Goal: Task Accomplishment & Management: Manage account settings

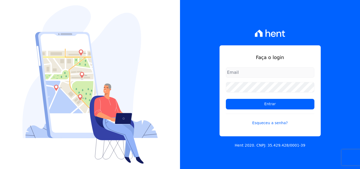
type input "luiz.nascimento@maislar.com"
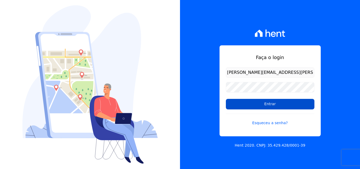
click at [241, 103] on input "Entrar" at bounding box center [270, 104] width 88 height 11
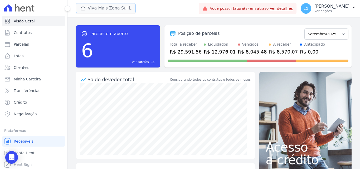
click at [119, 10] on button "Viva Mais Zona Sul L" at bounding box center [106, 8] width 60 height 10
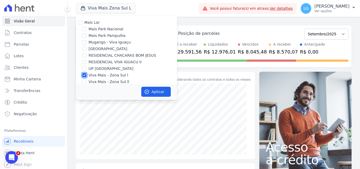
click at [84, 76] on input "Viva Mais - Zona Sul l" at bounding box center [84, 75] width 4 height 4
checkbox input "false"
click at [84, 29] on input "Mais Park Nacional" at bounding box center [84, 29] width 4 height 4
checkbox input "true"
click at [153, 91] on button "Aplicar" at bounding box center [155, 92] width 29 height 10
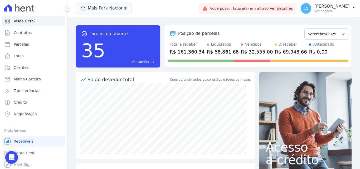
click at [314, 10] on p "Ver opções" at bounding box center [331, 11] width 35 height 4
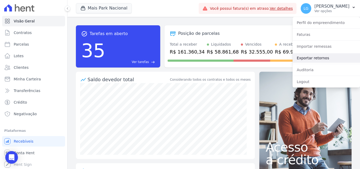
click at [307, 54] on link "Exportar retornos" at bounding box center [325, 57] width 67 height 9
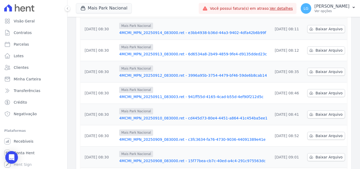
scroll to position [164, 0]
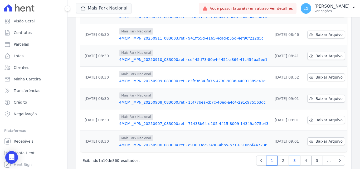
click at [291, 155] on link "3" at bounding box center [294, 160] width 11 height 10
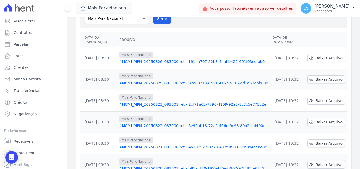
scroll to position [164, 0]
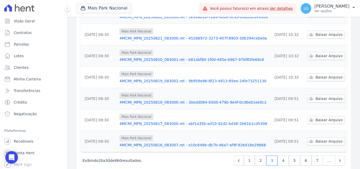
click at [323, 155] on span "…" at bounding box center [328, 160] width 13 height 10
click at [324, 155] on span "…" at bounding box center [328, 160] width 13 height 10
click at [315, 155] on link "7" at bounding box center [316, 160] width 11 height 10
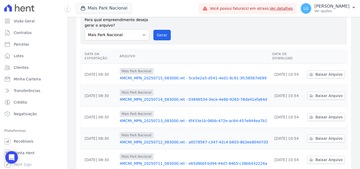
scroll to position [164, 0]
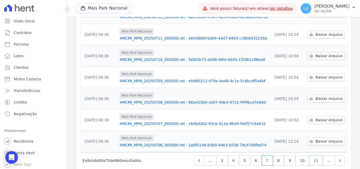
click at [317, 155] on link "11" at bounding box center [316, 160] width 14 height 10
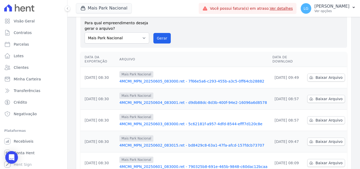
scroll to position [164, 0]
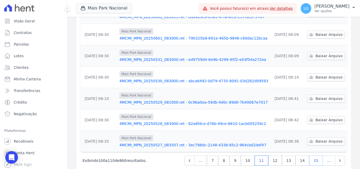
click at [314, 155] on link "15" at bounding box center [316, 160] width 14 height 10
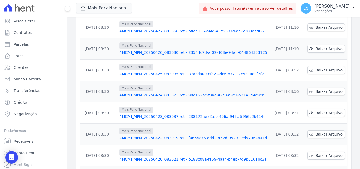
scroll to position [164, 0]
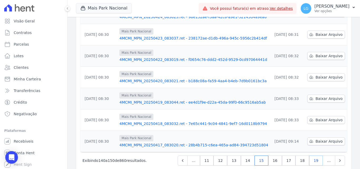
click at [310, 155] on link "19" at bounding box center [316, 160] width 14 height 10
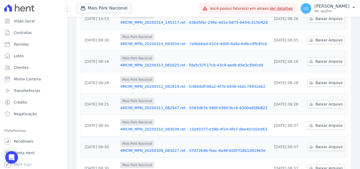
scroll to position [132, 0]
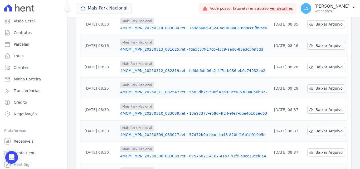
click at [155, 132] on link "4MCMI_MPN_20250309_083027.ret - 57d72b9b-feac-4a48-820f-f16b1d919e5e" at bounding box center [193, 134] width 147 height 5
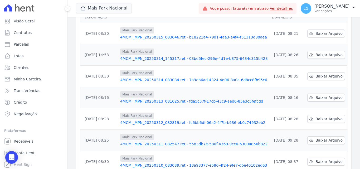
scroll to position [164, 0]
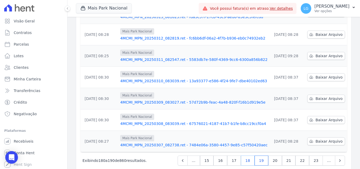
click at [253, 155] on link "18" at bounding box center [248, 160] width 14 height 10
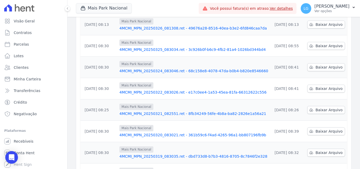
scroll to position [164, 0]
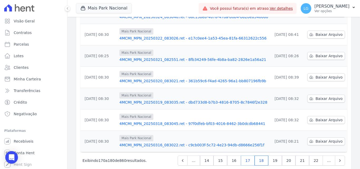
click at [249, 155] on link "17" at bounding box center [248, 160] width 14 height 10
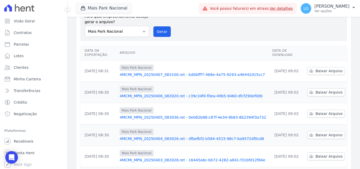
scroll to position [164, 0]
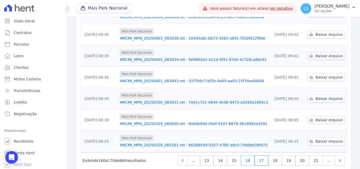
click at [249, 155] on link "16" at bounding box center [248, 160] width 14 height 10
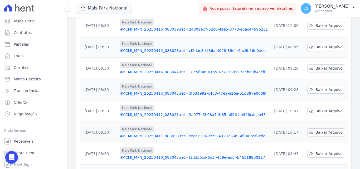
scroll to position [164, 0]
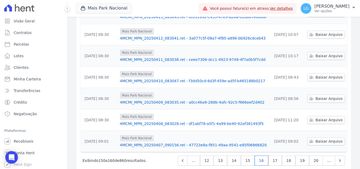
click at [176, 100] on link "4MCMI_MPN_20250409_083035.ret - a0cc46a9-288b-4afc-92c5-f666eef2d402" at bounding box center [194, 102] width 148 height 5
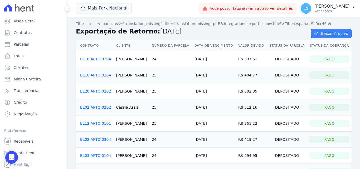
click at [312, 33] on link "Baixar Arquivo" at bounding box center [330, 33] width 41 height 9
click at [201, 36] on h2 "Exportação de Retorno: 09/04/2025" at bounding box center [189, 31] width 226 height 9
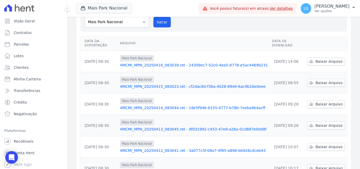
scroll to position [164, 0]
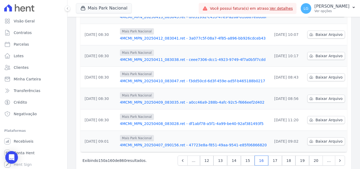
click at [172, 78] on link "4MCMI_MPN_20250410_083047.ret - f3dd50cd-6d3f-459e-ad5f-b465188b0217" at bounding box center [194, 80] width 148 height 5
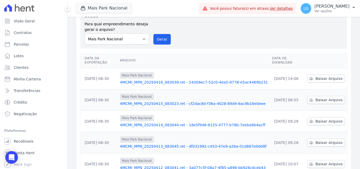
scroll to position [105, 0]
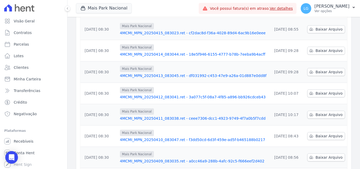
click at [174, 116] on link "4MCMI_MPN_20250411_083038.ret - ceee7306-dcc1-4923-9749-4f7a0b5f7cdd" at bounding box center [194, 118] width 148 height 5
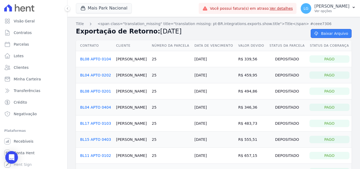
click at [318, 34] on link "Baixar Arquivo" at bounding box center [330, 33] width 41 height 9
click at [220, 31] on h2 "Exportação de Retorno: 11/04/2025" at bounding box center [189, 31] width 226 height 9
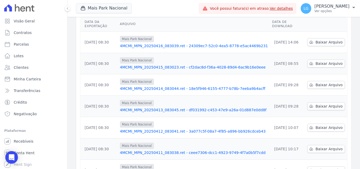
scroll to position [158, 0]
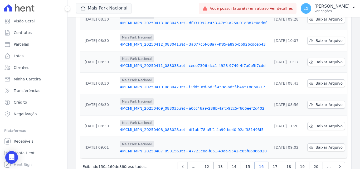
click at [161, 42] on link "4MCMI_MPN_20250412_083041.ret - 3a077c5f-08a7-4f85-a896-bb926cdceb43" at bounding box center [194, 44] width 148 height 5
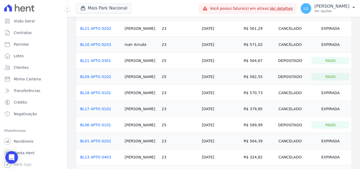
scroll to position [237, 0]
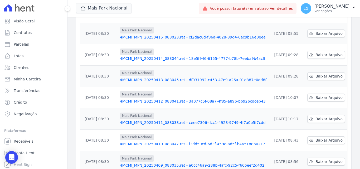
scroll to position [105, 0]
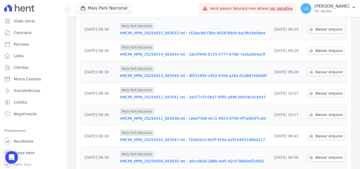
click at [155, 116] on link "4MCMI_MPN_20250411_083038.ret - ceee7306-dcc1-4923-9749-4f7a0b5f7cdd" at bounding box center [194, 118] width 148 height 5
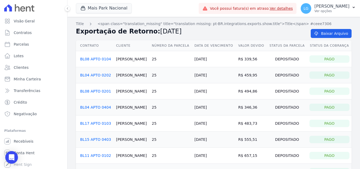
drag, startPoint x: 115, startPoint y: 58, endPoint x: 134, endPoint y: 59, distance: 19.5
click at [134, 59] on td "Carlos Lima" at bounding box center [132, 59] width 36 height 16
copy td "Carlos Lima"
click at [91, 58] on link "BL08 APTO 0104" at bounding box center [95, 59] width 31 height 4
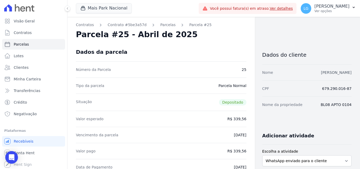
click at [321, 72] on link "CARLOS ROBERTO DE LIMA" at bounding box center [336, 72] width 31 height 4
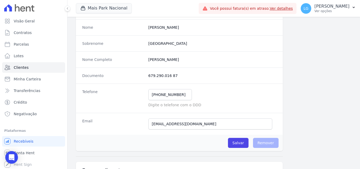
scroll to position [53, 0]
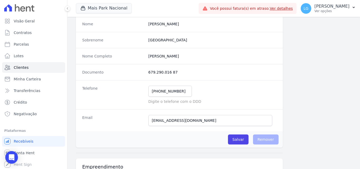
drag, startPoint x: 189, startPoint y: 58, endPoint x: 147, endPoint y: 62, distance: 42.4
click at [147, 62] on div "Nome Completo Carlos Roberto De Lima" at bounding box center [179, 56] width 207 height 16
copy completo "Carlos Roberto De Lima"
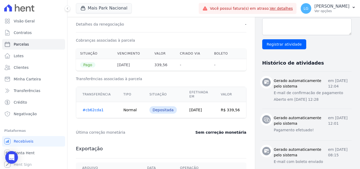
scroll to position [105, 0]
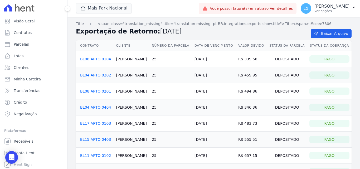
click at [106, 76] on link "BL04 APTO 0202" at bounding box center [95, 75] width 31 height 4
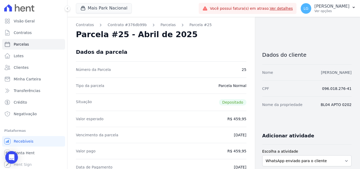
click at [321, 72] on link "CRISTIELLE VITÓRIA CARVALHO DOS SANTOS" at bounding box center [336, 72] width 31 height 4
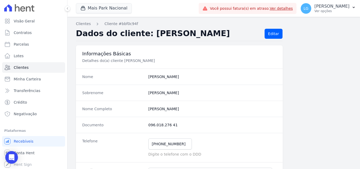
drag, startPoint x: 210, startPoint y: 108, endPoint x: 142, endPoint y: 104, distance: 68.3
click at [142, 104] on div "Nome Completo Cristielle Vitória Carvalho Dos Santos" at bounding box center [179, 109] width 207 height 16
copy div "Cristielle Vitória Carvalho Dos Santos"
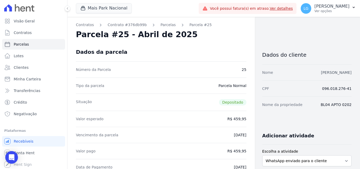
drag, startPoint x: 271, startPoint y: 73, endPoint x: 344, endPoint y: 73, distance: 72.7
copy link "CRISTIELLE VITÓRIA CARVALHO DOS SANTOS"
click at [298, 81] on div "CPF 096.018.276-41" at bounding box center [306, 88] width 89 height 16
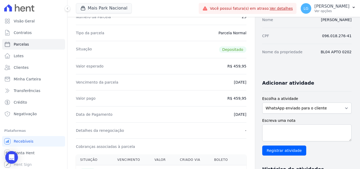
scroll to position [132, 0]
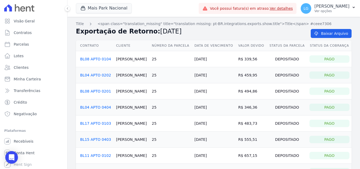
drag, startPoint x: 115, startPoint y: 91, endPoint x: 140, endPoint y: 91, distance: 24.7
click at [140, 91] on td "Gabriel Santos" at bounding box center [132, 91] width 36 height 16
copy td "Gabriel Santos"
click at [103, 91] on link "BL08 APTO 0201" at bounding box center [95, 91] width 31 height 4
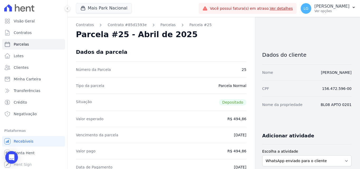
drag, startPoint x: 292, startPoint y: 74, endPoint x: 349, endPoint y: 69, distance: 56.8
copy link "GABRIEL RONALD DOS SANTOS"
click at [272, 93] on div "CPF 156.472.596-00" at bounding box center [306, 88] width 89 height 16
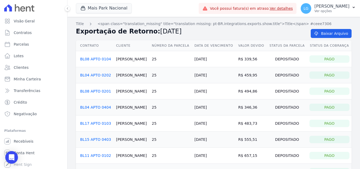
click at [98, 107] on link "BL04 APTO 0404" at bounding box center [95, 107] width 31 height 4
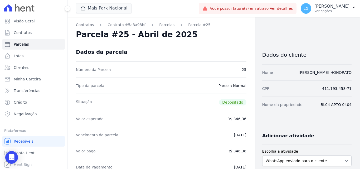
drag, startPoint x: 295, startPoint y: 73, endPoint x: 348, endPoint y: 73, distance: 52.7
copy link "JOSEANE DA SILVA HONORATO"
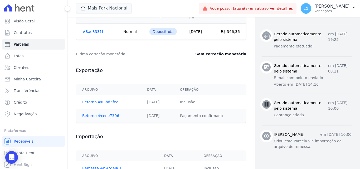
scroll to position [258, 0]
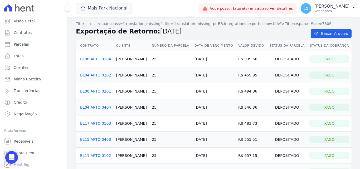
click at [97, 124] on link "BL17 APTO 0103" at bounding box center [95, 123] width 31 height 4
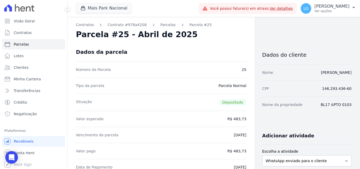
drag, startPoint x: 289, startPoint y: 71, endPoint x: 348, endPoint y: 72, distance: 59.8
copy link "JULIA CAMILI SANTANA DE ABREU"
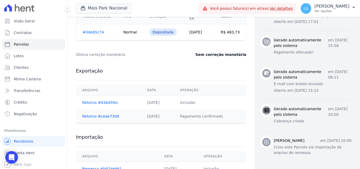
scroll to position [237, 0]
click at [195, 75] on div "Exportação Arquivo Data Operação Retorno #03bd5fec 14/03/2025 Inclusão Retorno …" at bounding box center [161, 95] width 170 height 66
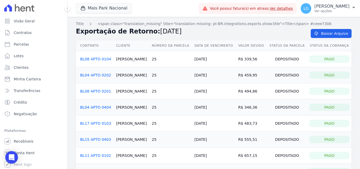
click at [86, 138] on link "BL15 APTO 0403" at bounding box center [95, 139] width 31 height 4
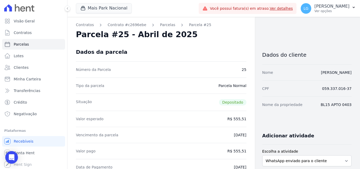
drag, startPoint x: 301, startPoint y: 75, endPoint x: 350, endPoint y: 75, distance: 49.8
copy link "KARLA JOSIANE TEODORO"
drag, startPoint x: 185, startPoint y: 67, endPoint x: 183, endPoint y: 65, distance: 3.2
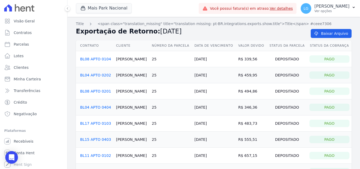
scroll to position [26, 0]
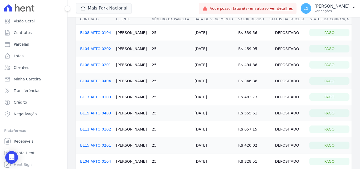
click at [104, 129] on link "BL11 APTO 0102" at bounding box center [95, 129] width 31 height 4
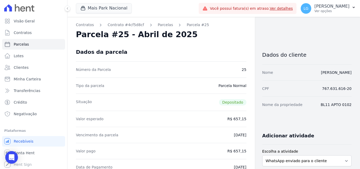
drag, startPoint x: 297, startPoint y: 73, endPoint x: 349, endPoint y: 73, distance: 52.4
copy link "SIMONE DA SILVA MOREIRA"
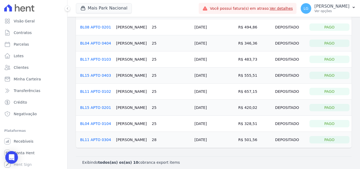
scroll to position [67, 0]
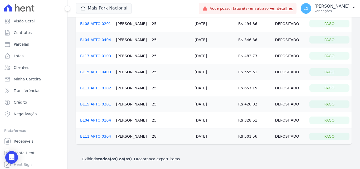
click at [94, 103] on link "BL15 APTO 0201" at bounding box center [95, 104] width 31 height 4
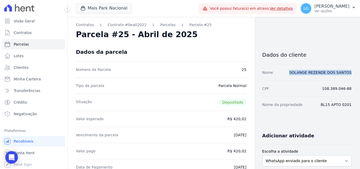
drag, startPoint x: 290, startPoint y: 71, endPoint x: 354, endPoint y: 73, distance: 63.5
drag, startPoint x: 143, startPoint y: 72, endPoint x: 142, endPoint y: 66, distance: 5.9
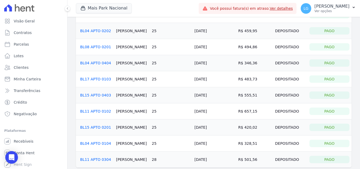
scroll to position [53, 0]
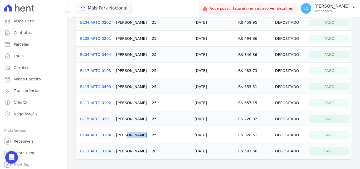
drag, startPoint x: 115, startPoint y: 135, endPoint x: 130, endPoint y: 137, distance: 15.9
click at [130, 137] on td "Welberth Costa" at bounding box center [132, 135] width 36 height 16
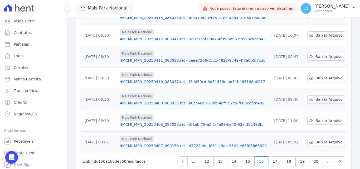
scroll to position [164, 0]
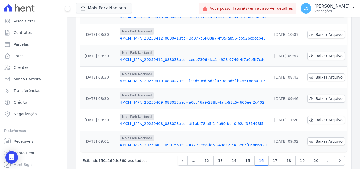
click at [134, 121] on link "4MCMI_MPN_20250408_083028.ret - df1abf78-a5f1-4a99-be40-92af381493f5" at bounding box center [194, 123] width 148 height 5
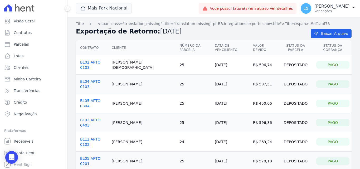
click at [256, 60] on td "R$ 596,74" at bounding box center [264, 64] width 26 height 19
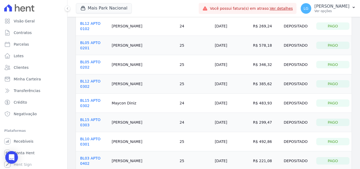
click at [100, 156] on link "BL03 APTO 0402" at bounding box center [90, 160] width 20 height 9
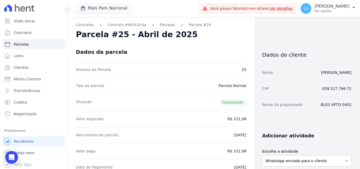
drag, startPoint x: 300, startPoint y: 72, endPoint x: 351, endPoint y: 72, distance: 51.1
drag, startPoint x: 93, startPoint y: 115, endPoint x: 93, endPoint y: 111, distance: 4.2
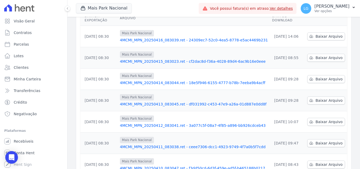
scroll to position [158, 0]
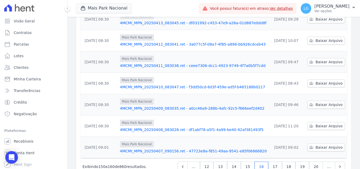
click at [153, 106] on link "4MCMI_MPN_20250409_083035.ret - a0cc46a9-288b-4afc-92c5-f666eef2d402" at bounding box center [194, 108] width 148 height 5
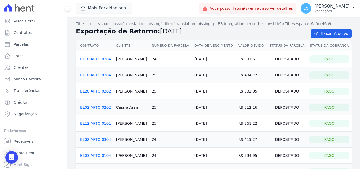
click at [263, 72] on td "R$ 404,77" at bounding box center [251, 75] width 31 height 16
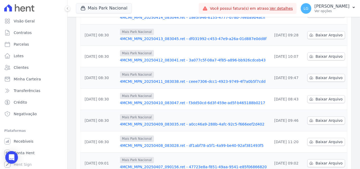
scroll to position [164, 0]
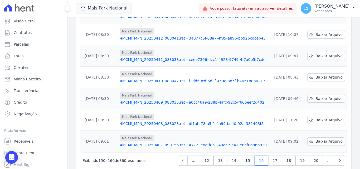
click at [168, 78] on link "4MCMI_MPN_20250410_083047.ret - f3dd50cd-6d3f-459e-ad5f-b465188b0217" at bounding box center [194, 80] width 148 height 5
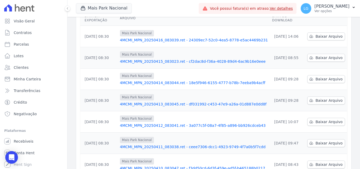
scroll to position [164, 0]
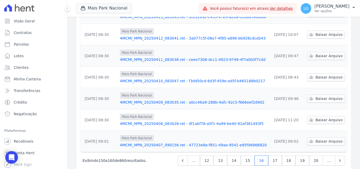
click at [165, 57] on link "4MCMI_MPN_20250411_083038.ret - ceee7306-dcc1-4923-9749-4f7a0b5f7cdd" at bounding box center [194, 59] width 148 height 5
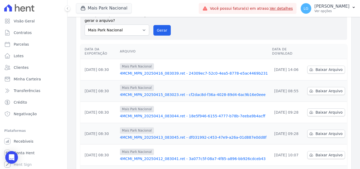
scroll to position [164, 0]
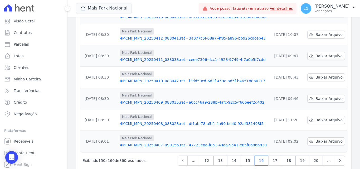
click at [148, 36] on link "4MCMI_MPN_20250412_083041.ret - 3a077c5f-08a7-4f85-a896-bb926cdceb43" at bounding box center [194, 38] width 148 height 5
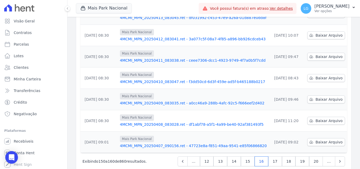
scroll to position [164, 0]
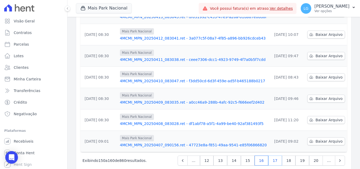
click at [270, 155] on link "17" at bounding box center [275, 160] width 14 height 10
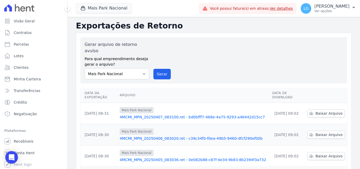
click at [156, 114] on link "4MCMI_MPN_20250407_083100.ret - bd0bfff7-468e-4a75-9293-a46442d15cc7" at bounding box center [194, 116] width 148 height 5
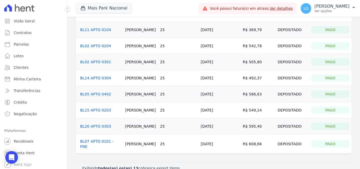
scroll to position [116, 0]
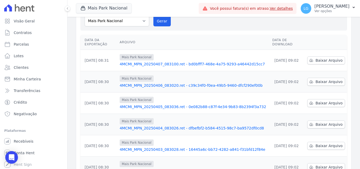
scroll to position [53, 0]
click at [160, 83] on link "4MCMI_MPN_20250406_083020.ret - c39c34f0-f0ea-49b5-9460-dfcf290ef00b" at bounding box center [194, 85] width 148 height 5
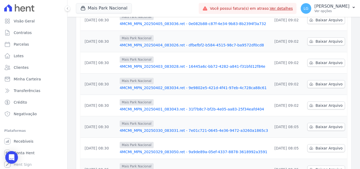
scroll to position [164, 0]
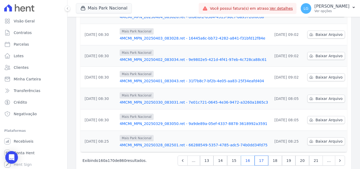
click at [249, 155] on link "16" at bounding box center [248, 160] width 14 height 10
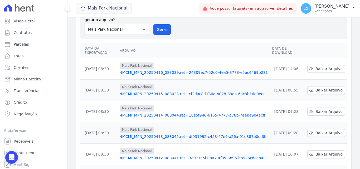
scroll to position [164, 0]
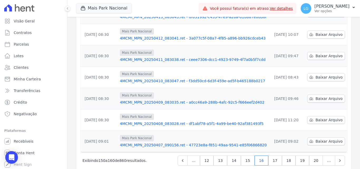
click at [154, 121] on link "4MCMI_MPN_20250408_083028.ret - df1abf78-a5f1-4a99-be40-92af381493f5" at bounding box center [194, 123] width 148 height 5
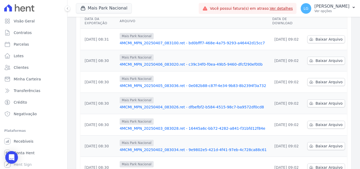
scroll to position [164, 0]
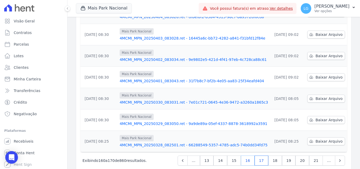
click at [247, 155] on link "16" at bounding box center [248, 160] width 14 height 10
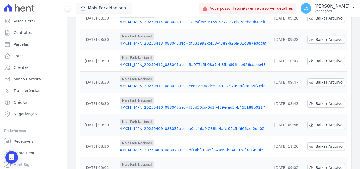
scroll to position [111, 0]
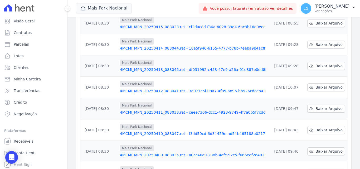
click at [160, 88] on link "4MCMI_MPN_20250412_083041.ret - 3a077c5f-08a7-4f85-a896-bb926cdceb43" at bounding box center [194, 90] width 148 height 5
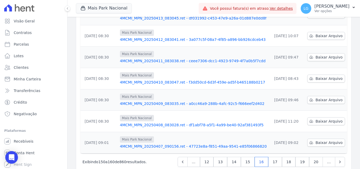
scroll to position [164, 0]
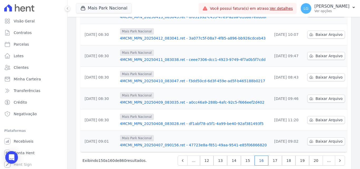
click at [164, 100] on link "4MCMI_MPN_20250409_083035.ret - a0cc46a9-288b-4afc-92c5-f666eef2d402" at bounding box center [194, 102] width 148 height 5
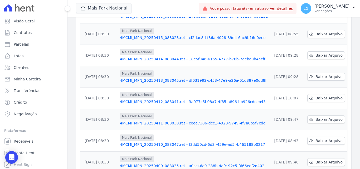
scroll to position [164, 0]
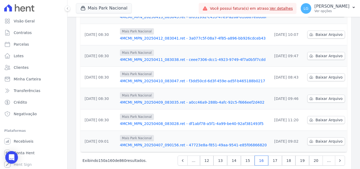
click at [176, 142] on link "4MCMI_MPN_20250407_090156.ret - 47723e8a-f851-49aa-9541-e85f06866820" at bounding box center [194, 144] width 148 height 5
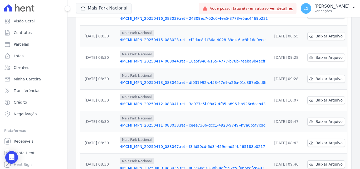
scroll to position [164, 0]
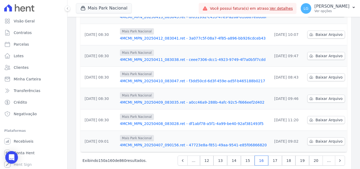
click at [180, 121] on link "4MCMI_MPN_20250408_083028.ret - df1abf78-a5f1-4a99-be40-92af381493f5" at bounding box center [194, 123] width 148 height 5
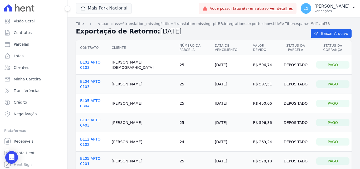
drag, startPoint x: 224, startPoint y: 39, endPoint x: 221, endPoint y: 37, distance: 3.7
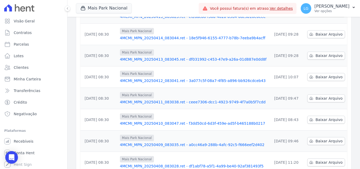
scroll to position [164, 0]
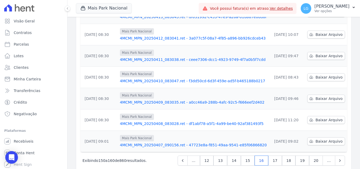
click at [176, 100] on link "4MCMI_MPN_20250409_083035.ret - a0cc46a9-288b-4afc-92c5-f666eef2d402" at bounding box center [194, 102] width 148 height 5
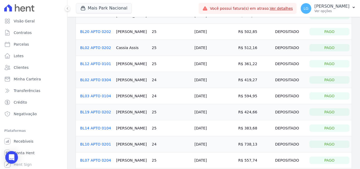
scroll to position [100, 0]
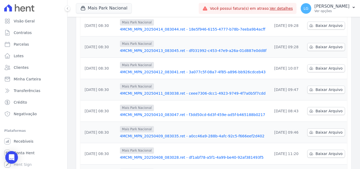
scroll to position [164, 0]
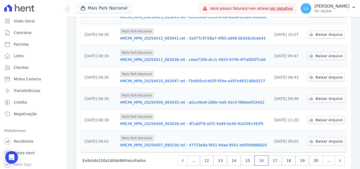
click at [156, 78] on link "4MCMI_MPN_20250410_083047.ret - f3dd50cd-6d3f-459e-ad5f-b465188b0217" at bounding box center [194, 80] width 148 height 5
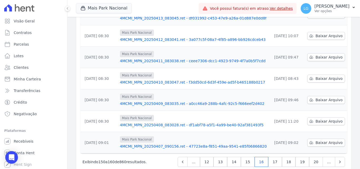
scroll to position [164, 0]
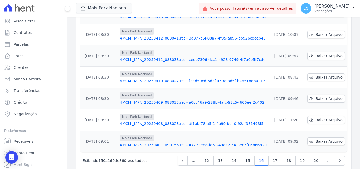
click at [180, 57] on link "4MCMI_MPN_20250411_083038.ret - ceee7306-dcc1-4923-9749-4f7a0b5f7cdd" at bounding box center [194, 59] width 148 height 5
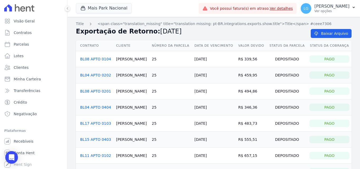
drag, startPoint x: 217, startPoint y: 101, endPoint x: 212, endPoint y: 100, distance: 4.3
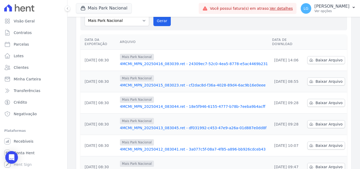
scroll to position [164, 0]
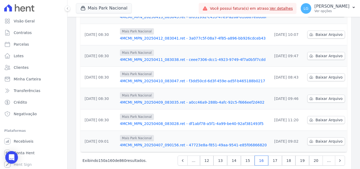
click at [170, 36] on link "4MCMI_MPN_20250412_083041.ret - 3a077c5f-08a7-4f85-a896-bb926cdceb43" at bounding box center [194, 38] width 148 height 5
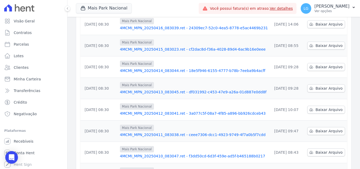
scroll to position [32, 0]
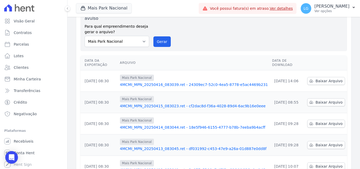
click at [178, 82] on link "4MCMI_MPN_20250416_083039.ret - 24309ec7-52c0-4ea5-8778-e5ac4469b231" at bounding box center [194, 84] width 148 height 5
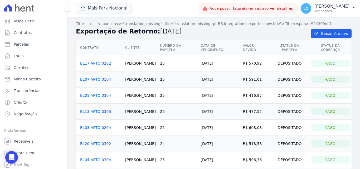
drag, startPoint x: 180, startPoint y: 56, endPoint x: 174, endPoint y: 63, distance: 9.2
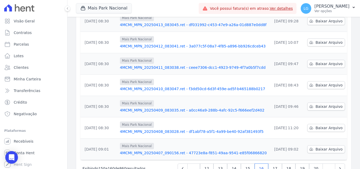
scroll to position [164, 0]
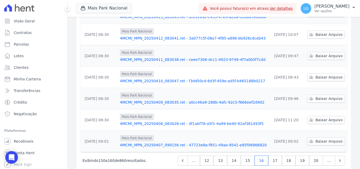
click at [176, 100] on link "4MCMI_MPN_20250409_083035.ret - a0cc46a9-288b-4afc-92c5-f666eef2d402" at bounding box center [194, 102] width 148 height 5
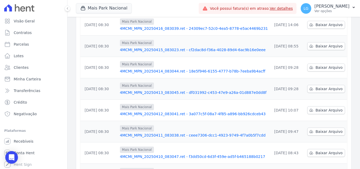
scroll to position [164, 0]
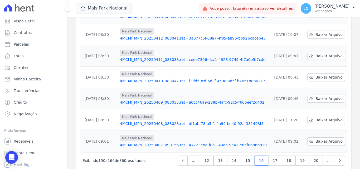
click at [175, 121] on link "4MCMI_MPN_20250408_083028.ret - df1abf78-a5f1-4a99-be40-92af381493f5" at bounding box center [194, 123] width 148 height 5
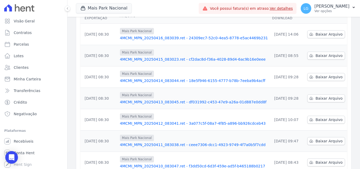
scroll to position [164, 0]
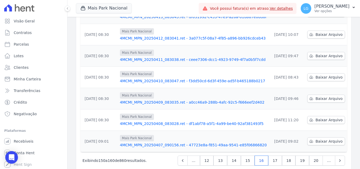
click at [165, 78] on link "4MCMI_MPN_20250410_083047.ret - f3dd50cd-6d3f-459e-ad5f-b465188b0217" at bounding box center [194, 80] width 148 height 5
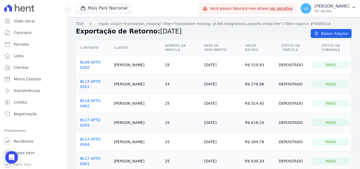
click at [100, 60] on link "BL09 APTO 0202" at bounding box center [90, 64] width 20 height 9
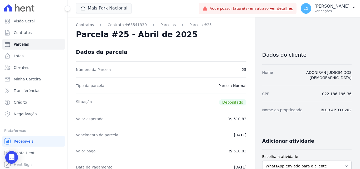
drag, startPoint x: 223, startPoint y: 51, endPoint x: 217, endPoint y: 43, distance: 9.4
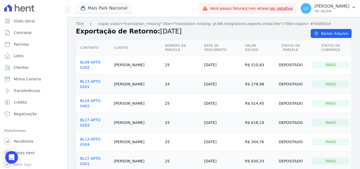
click at [100, 60] on link "BL09 APTO 0202" at bounding box center [90, 64] width 20 height 9
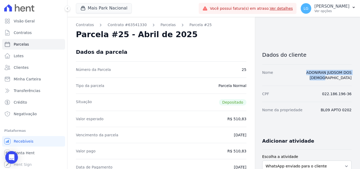
drag, startPoint x: 284, startPoint y: 73, endPoint x: 350, endPoint y: 70, distance: 66.1
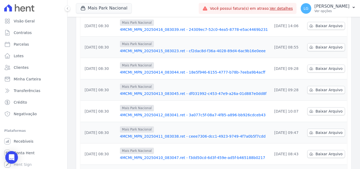
scroll to position [164, 0]
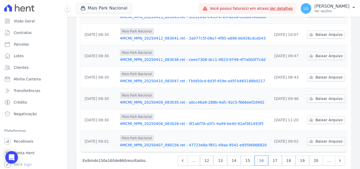
click at [153, 100] on link "4MCMI_MPN_20250409_083035.ret - a0cc46a9-288b-4afc-92c5-f666eef2d402" at bounding box center [194, 102] width 148 height 5
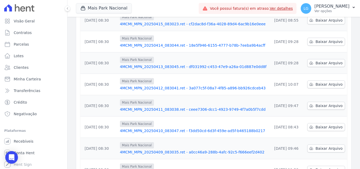
scroll to position [132, 0]
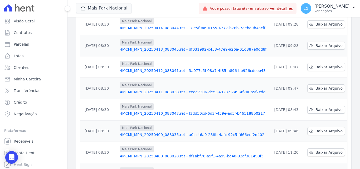
click at [158, 132] on link "4MCMI_MPN_20250409_083035.ret - a0cc46a9-288b-4afc-92c5-f666eef2d402" at bounding box center [194, 134] width 148 height 5
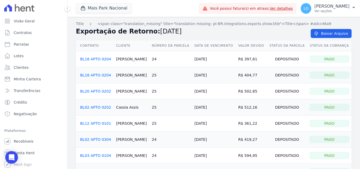
click at [278, 34] on h2 "Exportação de Retorno: 09/04/2025" at bounding box center [189, 31] width 226 height 9
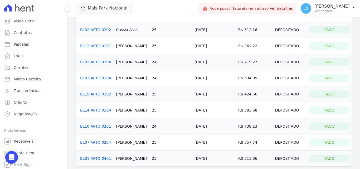
scroll to position [79, 0]
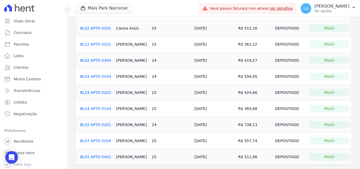
click at [174, 17] on div "Mais Park Nacional Mais Lar Mais Park Nacional Mais Park Pampulha Mugango - Viv…" at bounding box center [136, 8] width 121 height 17
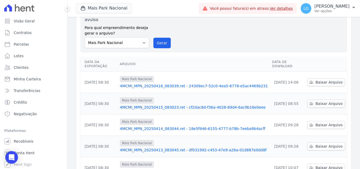
scroll to position [6, 0]
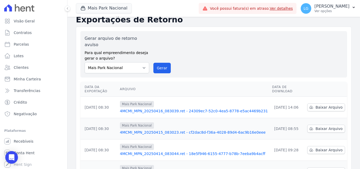
click at [186, 108] on link "4MCMI_MPN_20250416_083039.ret - 24309ec7-52c0-4ea5-8778-e5ac4469b231" at bounding box center [194, 110] width 148 height 5
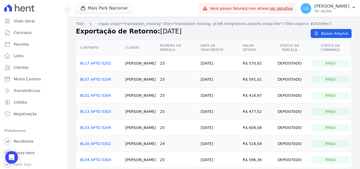
drag, startPoint x: 214, startPoint y: 28, endPoint x: 209, endPoint y: 27, distance: 4.3
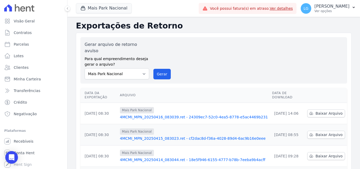
click at [148, 136] on link "4MCMI_MPN_20250415_083023.ret - cf2dac8d-f36a-4028-89d4-6ac9b16e0eee" at bounding box center [194, 138] width 148 height 5
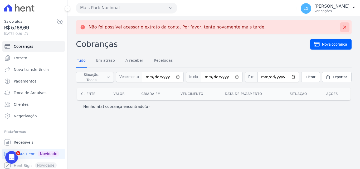
click at [344, 26] on icon at bounding box center [344, 27] width 3 height 3
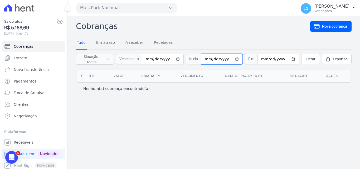
click at [232, 58] on input "date" at bounding box center [222, 59] width 42 height 11
click at [204, 62] on input "date" at bounding box center [222, 59] width 42 height 11
type input "[DATE]"
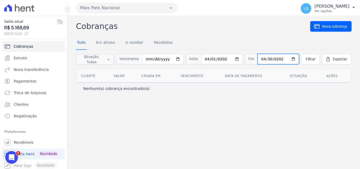
type input "[DATE]"
click at [301, 58] on link "Filtrar" at bounding box center [310, 59] width 19 height 11
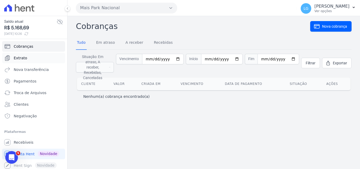
click at [34, 58] on link "Extrato" at bounding box center [33, 58] width 63 height 11
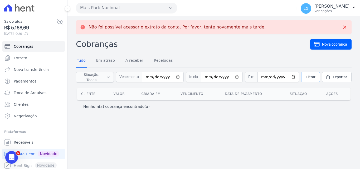
click at [305, 78] on span "Filtrar" at bounding box center [310, 76] width 10 height 5
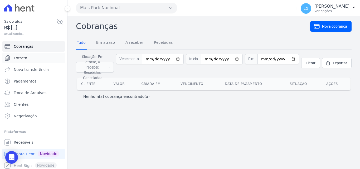
click at [17, 56] on span "Extrato" at bounding box center [20, 57] width 13 height 5
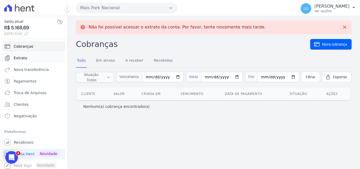
click at [22, 59] on span "Extrato" at bounding box center [20, 57] width 13 height 5
click at [29, 59] on link "Extrato" at bounding box center [33, 58] width 63 height 11
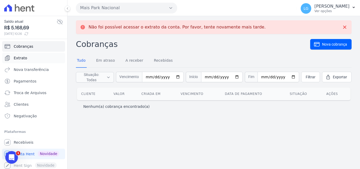
click at [29, 59] on link "Extrato" at bounding box center [33, 58] width 63 height 11
click at [29, 58] on link "Extrato" at bounding box center [33, 58] width 63 height 11
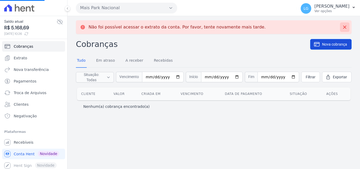
click at [345, 26] on icon at bounding box center [344, 26] width 5 height 5
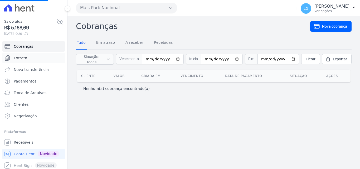
click at [32, 54] on link "Extrato" at bounding box center [33, 58] width 63 height 11
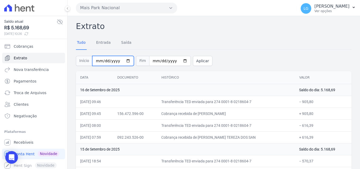
click at [102, 60] on input "[DATE]" at bounding box center [113, 61] width 42 height 10
type input "[DATE]"
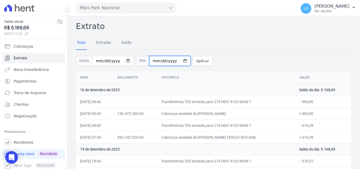
click at [156, 61] on input "[DATE]" at bounding box center [170, 61] width 42 height 10
type input "[DATE]"
click at [198, 61] on button "Aplicar" at bounding box center [202, 61] width 19 height 10
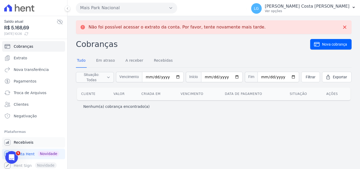
click at [28, 140] on link "Recebíveis" at bounding box center [33, 142] width 63 height 11
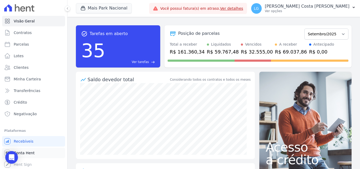
click at [38, 154] on link "Conta Hent" at bounding box center [33, 152] width 63 height 11
click at [37, 153] on link "Conta Hent" at bounding box center [33, 152] width 63 height 11
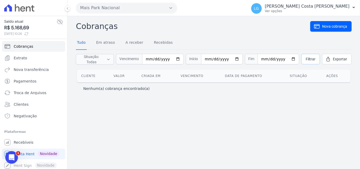
click at [305, 58] on span "Filtrar" at bounding box center [310, 58] width 10 height 5
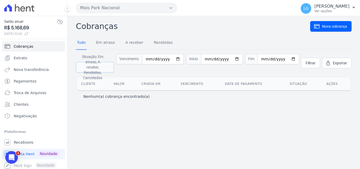
click at [106, 63] on span "Situação: Em atraso, A receber, Recebidas, Canceladas" at bounding box center [92, 67] width 27 height 26
click at [98, 73] on label "Em atraso" at bounding box center [92, 72] width 17 height 4
click at [82, 73] on input "Em atraso" at bounding box center [80, 72] width 4 height 4
checkbox input "false"
click at [95, 79] on label "A receber" at bounding box center [91, 78] width 15 height 4
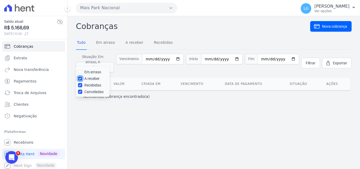
click at [82, 79] on input "A receber" at bounding box center [80, 78] width 4 height 4
checkbox input "false"
click at [95, 93] on label "Canceladas" at bounding box center [93, 92] width 19 height 4
click at [82, 93] on input "Canceladas" at bounding box center [80, 92] width 4 height 4
checkbox input "false"
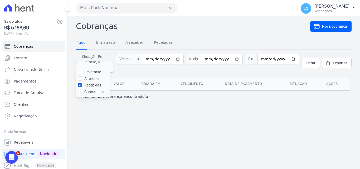
click at [106, 62] on span "Situação: Em atraso, A receber, Recebidas, Canceladas" at bounding box center [92, 67] width 27 height 26
click at [306, 58] on link "Filtrar" at bounding box center [310, 63] width 19 height 11
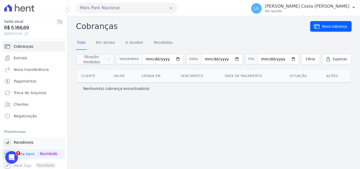
click at [32, 141] on link "Recebíveis" at bounding box center [33, 142] width 63 height 11
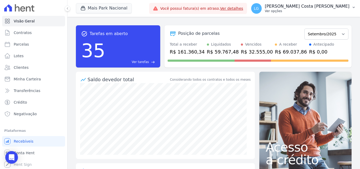
click at [305, 4] on p "[PERSON_NAME]" at bounding box center [307, 6] width 85 height 5
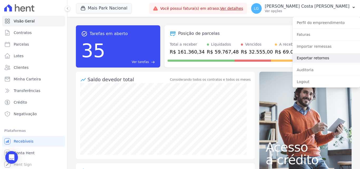
click at [307, 55] on link "Exportar retornos" at bounding box center [325, 57] width 67 height 9
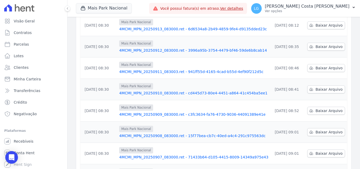
scroll to position [164, 0]
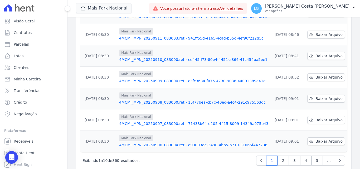
click at [326, 155] on span "…" at bounding box center [328, 160] width 13 height 10
click at [324, 155] on span "…" at bounding box center [328, 160] width 13 height 10
click at [337, 158] on icon "Next" at bounding box center [339, 160] width 5 height 5
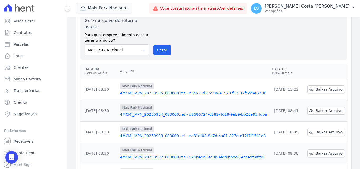
scroll to position [164, 0]
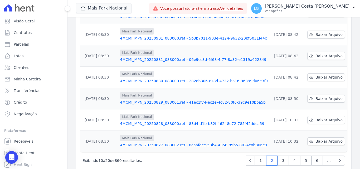
click at [325, 155] on span "…" at bounding box center [328, 160] width 13 height 10
click at [315, 155] on link "6" at bounding box center [316, 160] width 11 height 10
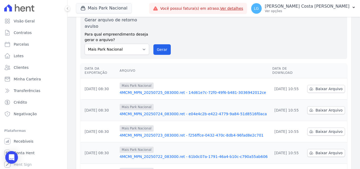
scroll to position [164, 0]
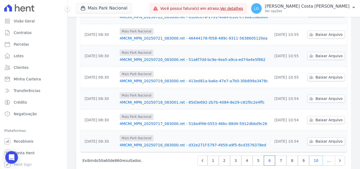
click at [311, 155] on link "10" at bounding box center [316, 160] width 14 height 10
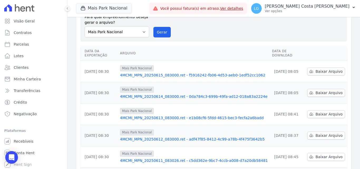
scroll to position [164, 0]
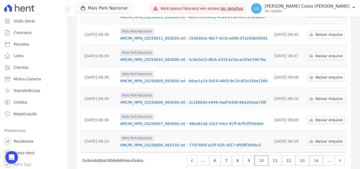
click at [311, 155] on link "14" at bounding box center [316, 160] width 14 height 10
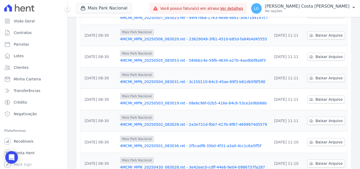
scroll to position [164, 0]
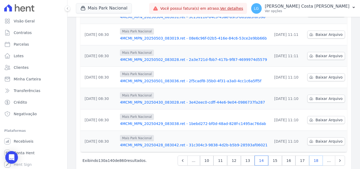
click at [311, 155] on link "18" at bounding box center [316, 160] width 14 height 10
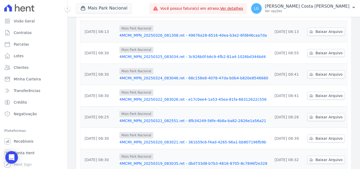
scroll to position [164, 0]
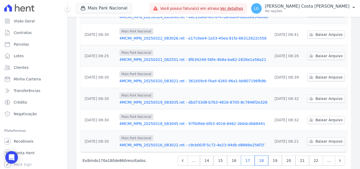
click at [250, 155] on link "17" at bounding box center [248, 160] width 14 height 10
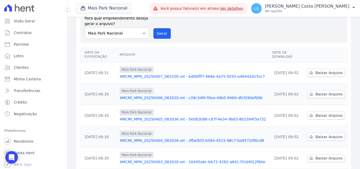
scroll to position [105, 0]
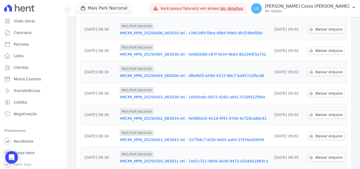
click at [176, 137] on link "4MCMI_MPN_20250401_083043.ret - 31f7b8c7-bf2b-4e05-aa83-25f34eafd404" at bounding box center [194, 139] width 148 height 5
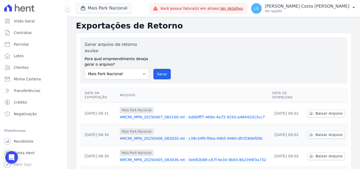
scroll to position [158, 0]
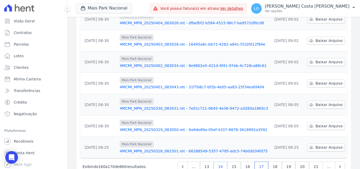
click at [226, 161] on link "14" at bounding box center [220, 166] width 14 height 10
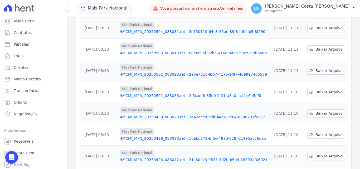
scroll to position [158, 0]
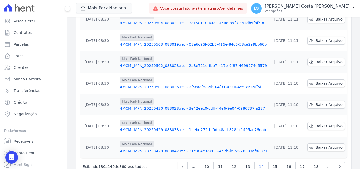
click at [193, 106] on link "4MCMI_MPN_20250430_083028.ret - 3e42eec0-cdff-44e6-9e04-0986737fa287" at bounding box center [194, 108] width 148 height 5
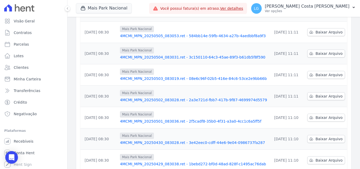
scroll to position [164, 0]
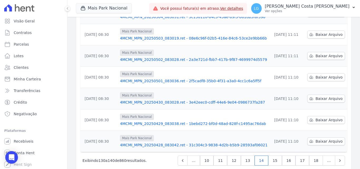
click at [174, 121] on link "4MCMI_MPN_20250429_083038.ret - 1bebd272-bf0d-48ad-828f-c1495ac76dab" at bounding box center [194, 123] width 148 height 5
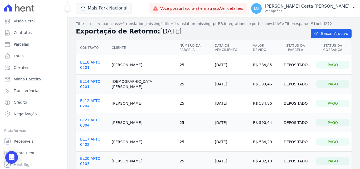
click at [241, 34] on h2 "Exportação de Retorno: 29/04/2025" at bounding box center [189, 31] width 226 height 9
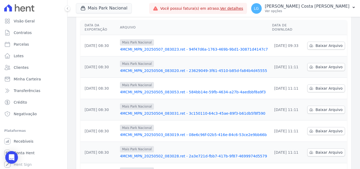
scroll to position [164, 0]
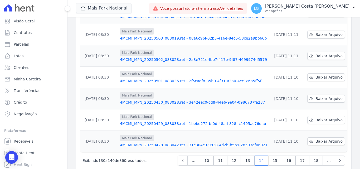
click at [146, 142] on link "4MCMI_MPN_20250428_083042.ret - 31c304c3-9838-4d2b-b5b9-28593af06021" at bounding box center [194, 144] width 148 height 5
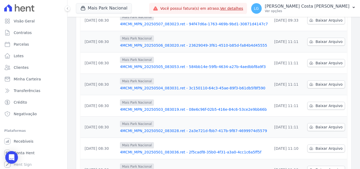
scroll to position [164, 0]
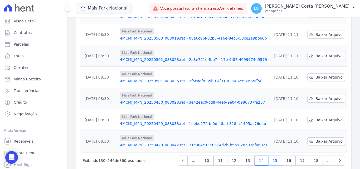
click at [272, 155] on link "15" at bounding box center [275, 160] width 14 height 10
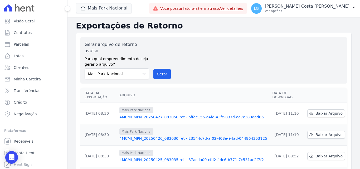
click at [180, 114] on link "4MCMI_MPN_20250427_083050.ret - bffee155-a4fd-43fe-837d-ae7c389dad86" at bounding box center [193, 116] width 148 height 5
click at [167, 136] on link "4MCMI_MPN_20250426_083030.ret - 23544c7d-af02-403e-94ad-044864353125" at bounding box center [193, 138] width 148 height 5
click at [185, 136] on link "4MCMI_MPN_20250426_083030.ret - 23544c7d-af02-403e-94ad-044864353125" at bounding box center [193, 138] width 148 height 5
click at [152, 157] on link "4MCMI_MPN_20250425_083035.ret - 87acda00-cfd2-4dc6-b771-7c531ac2f7f2" at bounding box center [193, 159] width 148 height 5
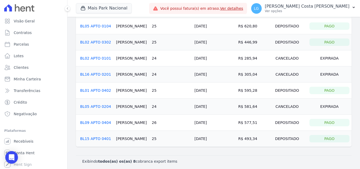
scroll to position [35, 0]
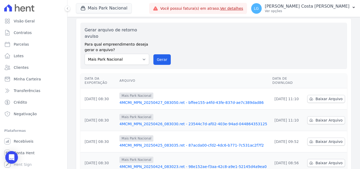
scroll to position [26, 0]
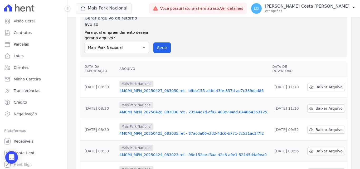
click at [189, 152] on link "4MCMI_MPN_20250424_083023.ret - 98e152ae-f3aa-42c8-a9e1-52145d4a9ea0" at bounding box center [193, 154] width 148 height 5
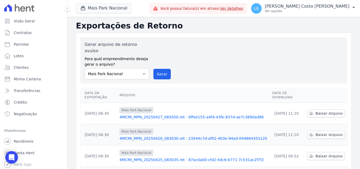
scroll to position [26, 0]
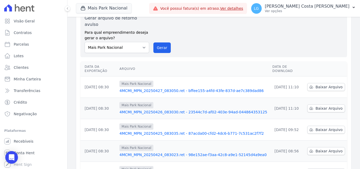
click at [175, 152] on link "4MCMI_MPN_20250424_083023.ret - 98e152ae-f3aa-42c8-a9e1-52145d4a9ea0" at bounding box center [193, 154] width 148 height 5
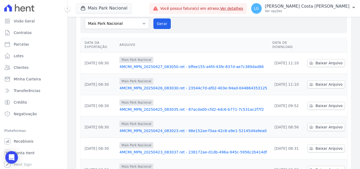
scroll to position [53, 0]
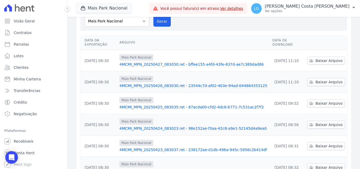
click at [184, 126] on link "4MCMI_MPN_20250424_083023.ret - 98e152ae-f3aa-42c8-a9e1-52145d4a9ea0" at bounding box center [193, 128] width 148 height 5
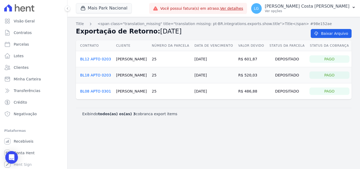
drag, startPoint x: 222, startPoint y: 73, endPoint x: 216, endPoint y: 57, distance: 17.2
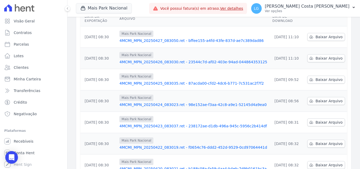
scroll to position [79, 0]
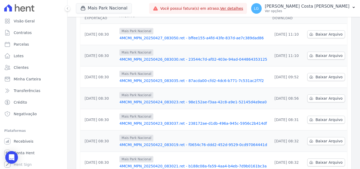
click at [170, 121] on link "4MCMI_MPN_20250423_083037.ret - 238172ae-d1db-496a-945c-5956c2b414df" at bounding box center [193, 123] width 148 height 5
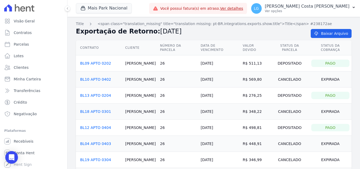
drag, startPoint x: 255, startPoint y: 67, endPoint x: 247, endPoint y: 61, distance: 10.0
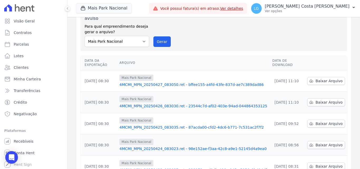
scroll to position [105, 0]
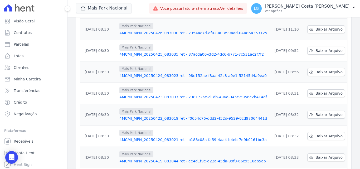
click at [170, 116] on link "4MCMI_MPN_20250422_083019.ret - f0654c76-ddd2-452d-9529-0cd97064441d" at bounding box center [193, 118] width 148 height 5
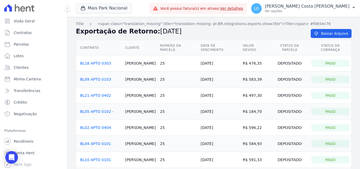
drag, startPoint x: 229, startPoint y: 75, endPoint x: 217, endPoint y: 78, distance: 12.1
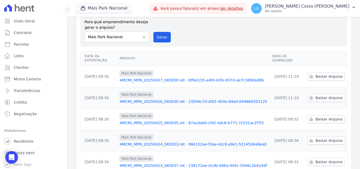
scroll to position [53, 0]
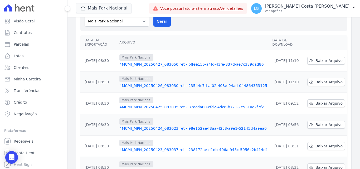
click at [160, 168] on link "4MCMI_MPN_20250422_083019.ret - f0654c76-ddd2-452d-9529-0cd97064441d" at bounding box center [193, 170] width 148 height 5
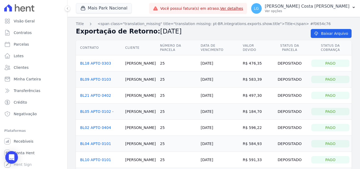
drag, startPoint x: 241, startPoint y: 90, endPoint x: 240, endPoint y: 87, distance: 2.8
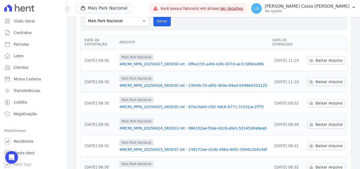
scroll to position [164, 0]
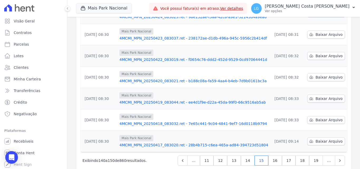
click at [188, 142] on link "4MCMI_MPN_20250417_083020.ret - 28b4b715-c6ea-465a-ad84-394723d51804" at bounding box center [193, 144] width 148 height 5
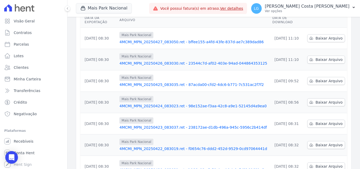
scroll to position [164, 0]
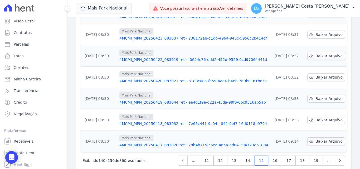
click at [192, 121] on link "4MCMI_MPN_20250418_083032.ret - 7e65c441-9c04-4841-9ef7-16d0118b9794" at bounding box center [193, 123] width 148 height 5
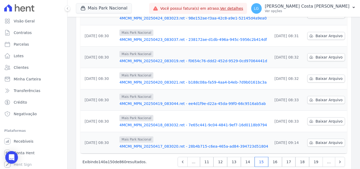
scroll to position [164, 0]
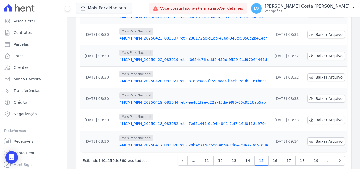
click at [164, 100] on link "4MCMI_MPN_20250419_083044.ret - ee4d1f9e-d22a-45da-99f0-66c9516ab5ab" at bounding box center [193, 102] width 148 height 5
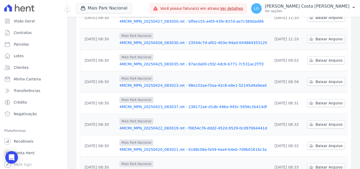
scroll to position [164, 0]
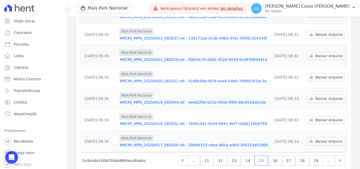
click at [183, 78] on link "4MCMI_MPN_20250420_083021.ret - b188c08a-fa59-4aa4-b4eb-7d9b0161bc3a" at bounding box center [193, 80] width 148 height 5
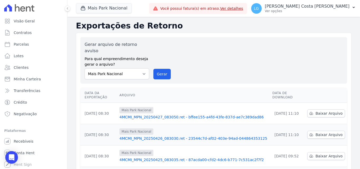
scroll to position [164, 0]
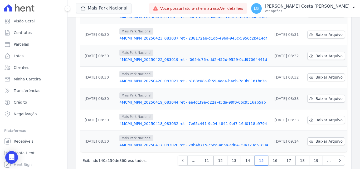
click at [165, 57] on link "4MCMI_MPN_20250422_083019.ret - f0654c76-ddd2-452d-9529-0cd97064441d" at bounding box center [193, 59] width 148 height 5
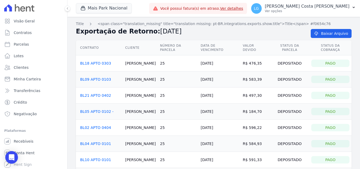
drag, startPoint x: 218, startPoint y: 79, endPoint x: 216, endPoint y: 78, distance: 2.7
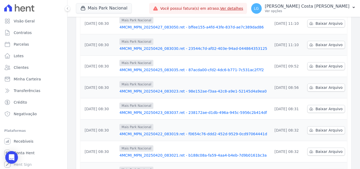
scroll to position [164, 0]
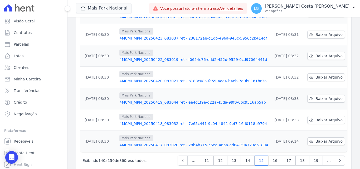
click at [152, 57] on link "4MCMI_MPN_20250422_083019.ret - f0654c76-ddd2-452d-9529-0cd97064441d" at bounding box center [193, 59] width 148 height 5
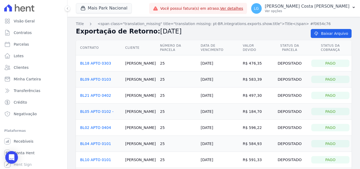
drag, startPoint x: 206, startPoint y: 123, endPoint x: 205, endPoint y: 119, distance: 4.2
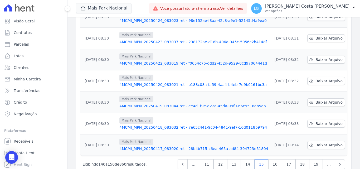
scroll to position [164, 0]
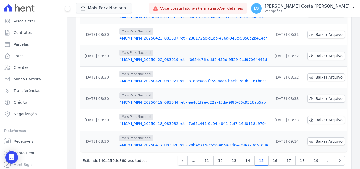
click at [162, 57] on link "4MCMI_MPN_20250422_083019.ret - f0654c76-ddd2-452d-9529-0cd97064441d" at bounding box center [193, 59] width 148 height 5
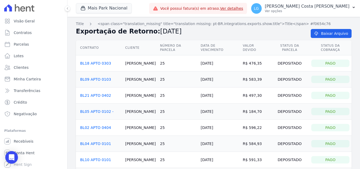
drag, startPoint x: 222, startPoint y: 87, endPoint x: 218, endPoint y: 82, distance: 6.2
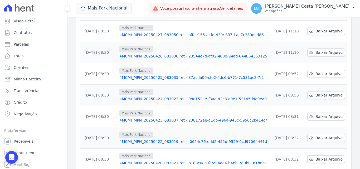
scroll to position [164, 0]
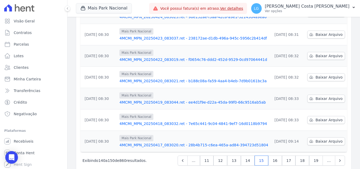
click at [159, 36] on link "4MCMI_MPN_20250423_083037.ret - 238172ae-d1db-496a-945c-5956c2b414df" at bounding box center [193, 38] width 148 height 5
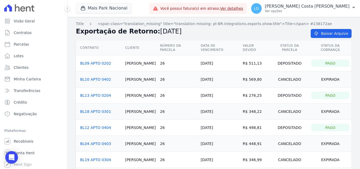
drag, startPoint x: 209, startPoint y: 59, endPoint x: 200, endPoint y: 59, distance: 9.2
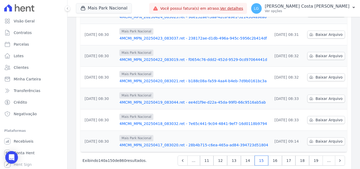
scroll to position [138, 0]
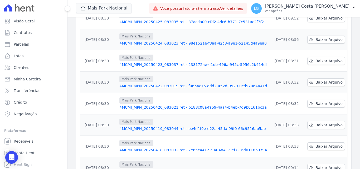
click at [158, 41] on link "4MCMI_MPN_20250424_083023.ret - 98e152ae-f3aa-42c8-a9e1-52145d4a9ea0" at bounding box center [193, 43] width 148 height 5
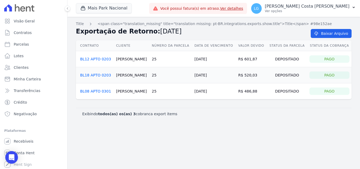
drag, startPoint x: 224, startPoint y: 42, endPoint x: 206, endPoint y: 51, distance: 19.4
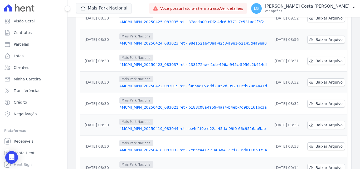
scroll to position [111, 0]
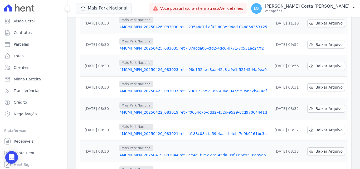
click at [165, 46] on link "4MCMI_MPN_20250425_083035.ret - 87acda00-cfd2-4dc6-b771-7c531ac2f7f2" at bounding box center [193, 48] width 148 height 5
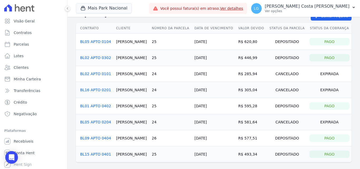
scroll to position [35, 0]
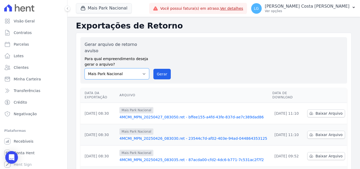
click at [144, 69] on select "Mais Park Nacional Mais Park Pampulha Mugango - Viva Iguaçu Parque Primavera RE…" at bounding box center [117, 73] width 64 height 11
click at [146, 68] on select "Mais Park Nacional Mais Park Pampulha Mugango - Viva Iguaçu Parque Primavera RE…" at bounding box center [117, 73] width 64 height 11
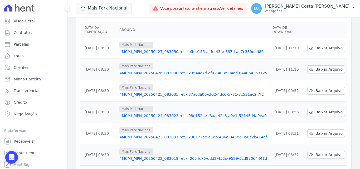
scroll to position [164, 0]
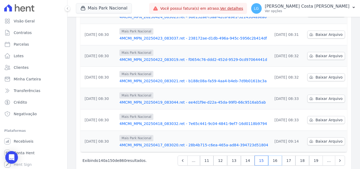
drag, startPoint x: 273, startPoint y: 151, endPoint x: 267, endPoint y: 140, distance: 12.6
click at [273, 155] on link "16" at bounding box center [275, 160] width 14 height 10
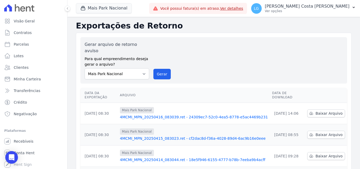
click at [159, 114] on link "4MCMI_MPN_20250416_083039.ret - 24309ec7-52c0-4ea5-8778-e5ac4469b231" at bounding box center [194, 116] width 148 height 5
click at [150, 136] on link "4MCMI_MPN_20250415_083023.ret - cf2dac8d-f36a-4028-89d4-6ac9b16e0eee" at bounding box center [194, 138] width 148 height 5
click at [156, 157] on link "4MCMI_MPN_20250414_083044.ret - 18e5f946-6155-4777-b78b-7eeba9b4acff" at bounding box center [194, 159] width 148 height 5
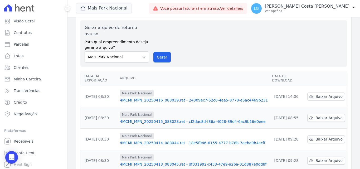
scroll to position [26, 0]
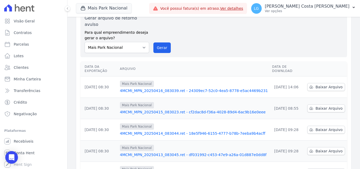
click at [163, 152] on link "4MCMI_MPN_20250413_083045.ret - df031992-c453-47e9-a26a-01d887e0dd8f" at bounding box center [194, 154] width 148 height 5
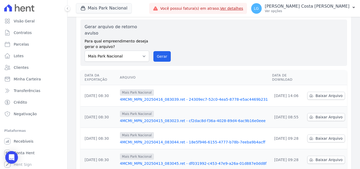
scroll to position [26, 0]
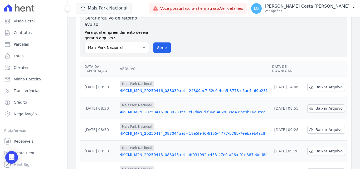
click at [175, 152] on link "4MCMI_MPN_20250413_083045.ret - df031992-c453-47e9-a26a-01d887e0dd8f" at bounding box center [194, 154] width 148 height 5
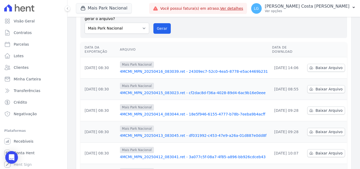
scroll to position [53, 0]
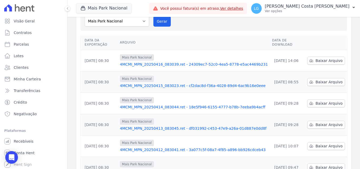
click at [166, 147] on link "4MCMI_MPN_20250412_083041.ret - 3a077c5f-08a7-4f85-a896-bb926cdceb43" at bounding box center [194, 149] width 148 height 5
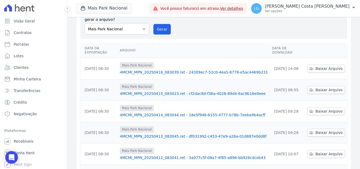
scroll to position [53, 0]
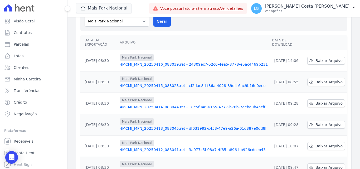
click at [163, 147] on link "4MCMI_MPN_20250412_083041.ret - 3a077c5f-08a7-4f85-a896-bb926cdceb43" at bounding box center [194, 149] width 148 height 5
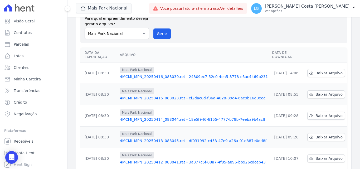
scroll to position [53, 0]
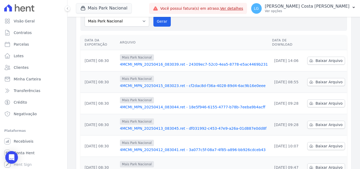
click at [178, 147] on link "4MCMI_MPN_20250412_083041.ret - 3a077c5f-08a7-4f85-a896-bb926cdceb43" at bounding box center [194, 149] width 148 height 5
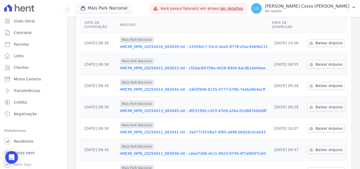
scroll to position [79, 0]
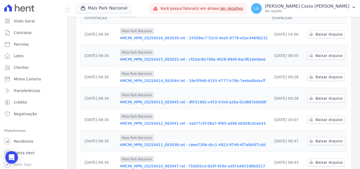
click at [164, 142] on link "4MCMI_MPN_20250411_083038.ret - ceee7306-dcc1-4923-9749-4f7a0b5f7cdd" at bounding box center [194, 144] width 148 height 5
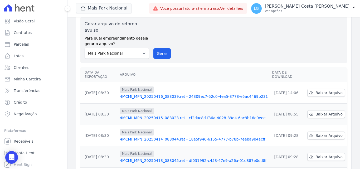
scroll to position [79, 0]
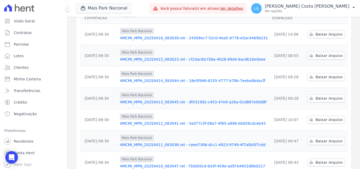
click at [162, 142] on link "4MCMI_MPN_20250411_083038.ret - ceee7306-dcc1-4923-9749-4f7a0b5f7cdd" at bounding box center [194, 144] width 148 height 5
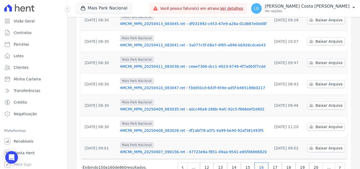
scroll to position [158, 0]
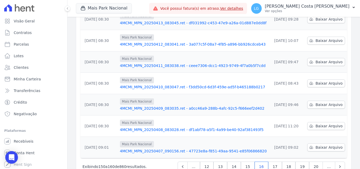
click at [154, 148] on link "4MCMI_MPN_20250407_090156.ret - 47723e8a-f851-49aa-9541-e85f06866820" at bounding box center [194, 150] width 148 height 5
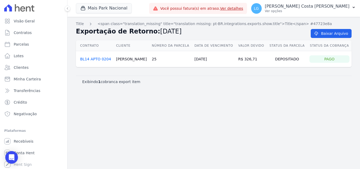
drag, startPoint x: 224, startPoint y: 42, endPoint x: 219, endPoint y: 41, distance: 4.9
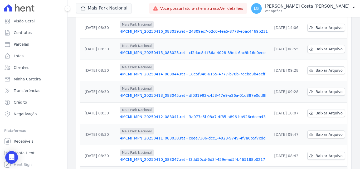
scroll to position [158, 0]
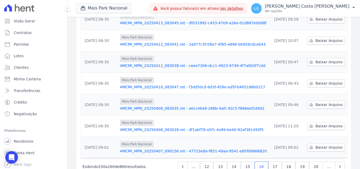
click at [170, 127] on link "4MCMI_MPN_20250408_083028.ret - df1abf78-a5f1-4a99-be40-92af381493f5" at bounding box center [194, 129] width 148 height 5
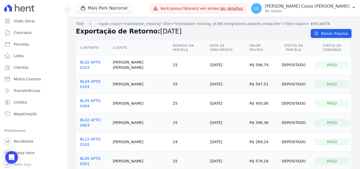
drag, startPoint x: 227, startPoint y: 18, endPoint x: 98, endPoint y: 127, distance: 169.0
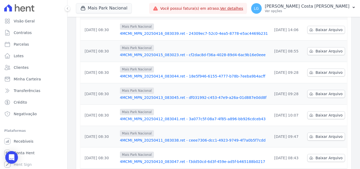
scroll to position [158, 0]
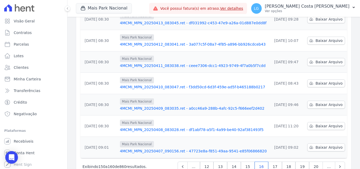
click at [166, 106] on link "4MCMI_MPN_20250409_083035.ret - a0cc46a9-288b-4afc-92c5-f666eef2d402" at bounding box center [194, 108] width 148 height 5
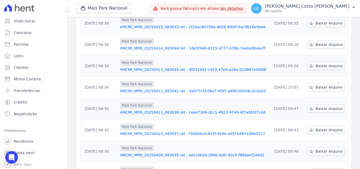
scroll to position [164, 0]
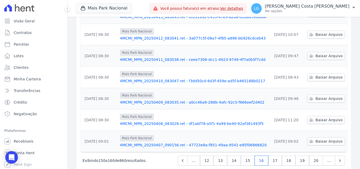
click at [167, 78] on link "4MCMI_MPN_20250410_083047.ret - f3dd50cd-6d3f-459e-ad5f-b465188b0217" at bounding box center [194, 80] width 148 height 5
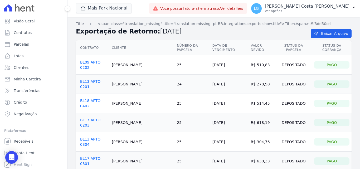
drag, startPoint x: 234, startPoint y: 83, endPoint x: 230, endPoint y: 82, distance: 3.7
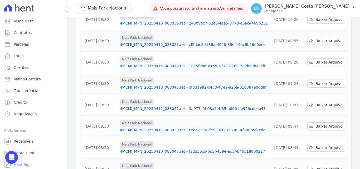
scroll to position [164, 0]
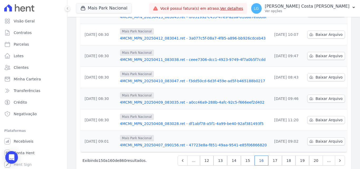
click at [160, 57] on link "4MCMI_MPN_20250411_083038.ret - ceee7306-dcc1-4923-9749-4f7a0b5f7cdd" at bounding box center [194, 59] width 148 height 5
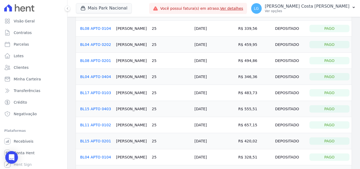
scroll to position [67, 0]
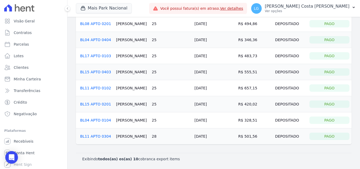
drag, startPoint x: 220, startPoint y: 90, endPoint x: 208, endPoint y: 90, distance: 12.4
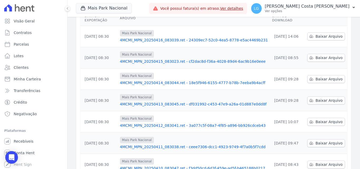
scroll to position [164, 0]
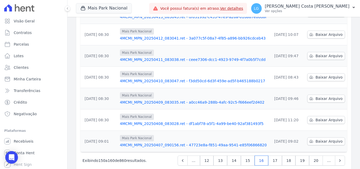
click at [158, 49] on div "Mais Park Nacional 4MCMI_MPN_20250411_083038.ret - ceee7306-dcc1-4923-9749-4f7a…" at bounding box center [194, 55] width 148 height 13
click at [158, 57] on link "4MCMI_MPN_20250411_083038.ret - ceee7306-dcc1-4923-9749-4f7a0b5f7cdd" at bounding box center [194, 59] width 148 height 5
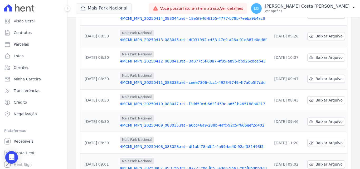
scroll to position [132, 0]
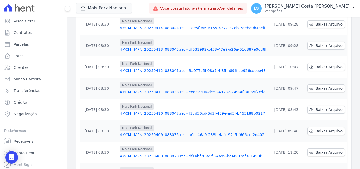
click at [152, 68] on link "4MCMI_MPN_20250412_083041.ret - 3a077c5f-08a7-4f85-a896-bb926cdceb43" at bounding box center [194, 70] width 148 height 5
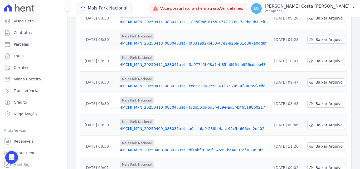
scroll to position [111, 0]
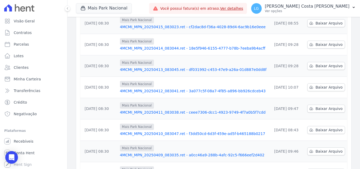
click at [158, 46] on link "4MCMI_MPN_20250414_083044.ret - 18e5f946-6155-4777-b78b-7eeba9b4acff" at bounding box center [194, 48] width 148 height 5
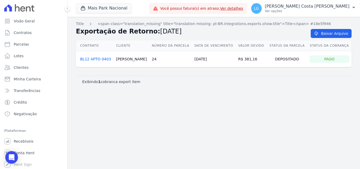
drag, startPoint x: 193, startPoint y: 97, endPoint x: 196, endPoint y: 95, distance: 4.0
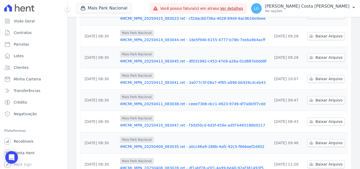
scroll to position [111, 0]
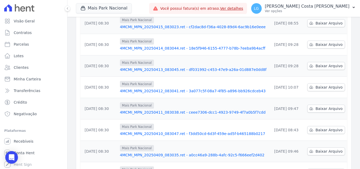
click at [173, 46] on link "4MCMI_MPN_20250414_083044.ret - 18e5f946-6155-4777-b78b-7eeba9b4acff" at bounding box center [194, 48] width 148 height 5
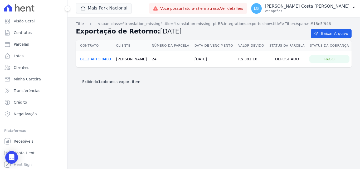
drag, startPoint x: 171, startPoint y: 42, endPoint x: 168, endPoint y: 49, distance: 8.3
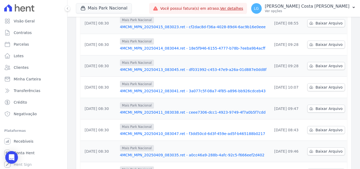
scroll to position [85, 0]
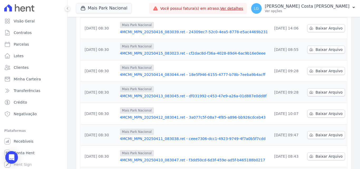
click at [162, 51] on link "4MCMI_MPN_20250415_083023.ret - cf2dac8d-f36a-4028-89d4-6ac9b16e0eee" at bounding box center [194, 53] width 148 height 5
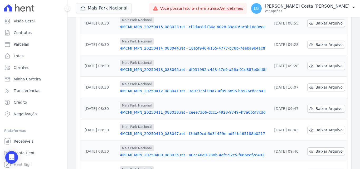
scroll to position [85, 0]
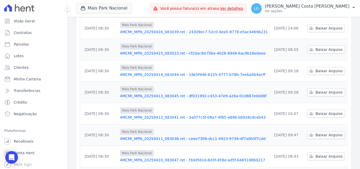
click at [193, 51] on link "4MCMI_MPN_20250415_083023.ret - cf2dac8d-f36a-4028-89d4-6ac9b16e0eee" at bounding box center [194, 53] width 148 height 5
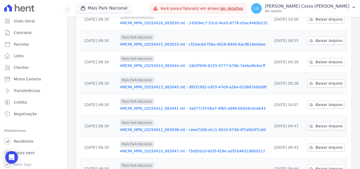
scroll to position [164, 0]
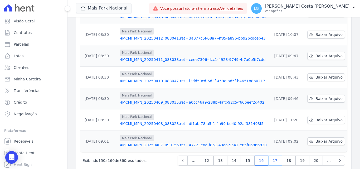
click at [273, 155] on link "17" at bounding box center [275, 160] width 14 height 10
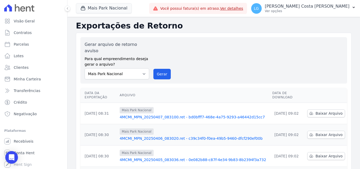
click at [174, 114] on link "4MCMI_MPN_20250407_083100.ret - bd0bfff7-468e-4a75-9293-a46442d15cc7" at bounding box center [194, 116] width 148 height 5
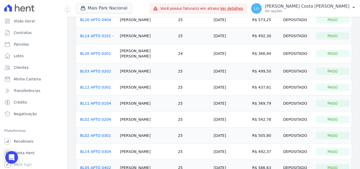
scroll to position [116, 0]
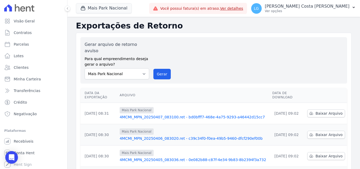
click at [173, 136] on link "4MCMI_MPN_20250406_083020.ret - c39c34f0-f0ea-49b5-9460-dfcf290ef00b" at bounding box center [194, 138] width 148 height 5
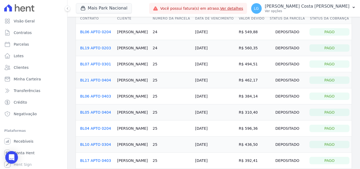
scroll to position [67, 0]
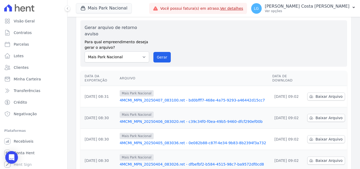
scroll to position [26, 0]
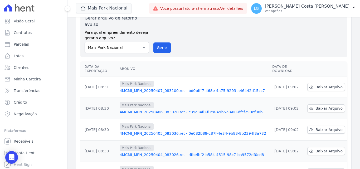
click at [170, 131] on link "4MCMI_MPN_20250405_083036.ret - 0e082b88-c87f-4e34-9b83-8b2394f3a732" at bounding box center [194, 133] width 148 height 5
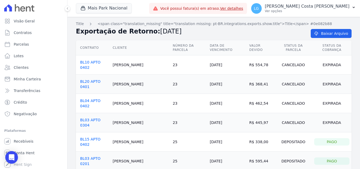
drag, startPoint x: 242, startPoint y: 57, endPoint x: 234, endPoint y: 48, distance: 11.9
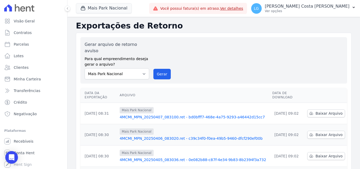
click at [157, 157] on link "4MCMI_MPN_20250405_083036.ret - 0e082b88-c87f-4e34-9b83-8b2394f3a732" at bounding box center [194, 159] width 148 height 5
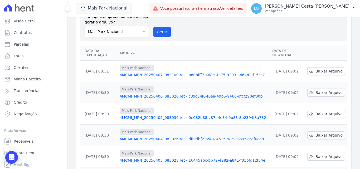
scroll to position [53, 0]
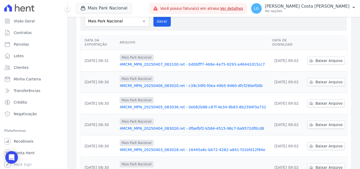
click at [174, 126] on link "4MCMI_MPN_20250404_083026.ret - dfbefbf2-b584-4515-98c7-ba9572df0cd8" at bounding box center [194, 128] width 148 height 5
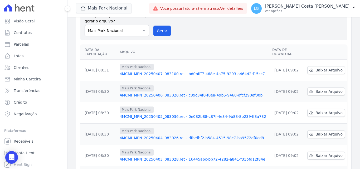
scroll to position [53, 0]
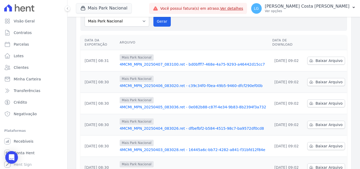
click at [174, 147] on link "4MCMI_MPN_20250403_083028.ret - 16445a6c-bb72-4282-a841-f31bfd12f84e" at bounding box center [194, 149] width 148 height 5
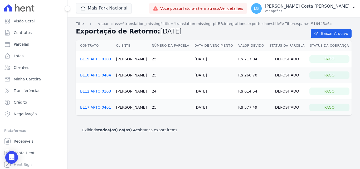
drag, startPoint x: 149, startPoint y: 37, endPoint x: 146, endPoint y: 31, distance: 6.6
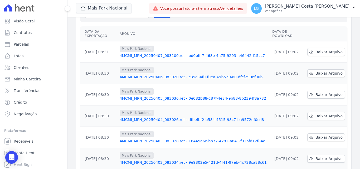
scroll to position [79, 0]
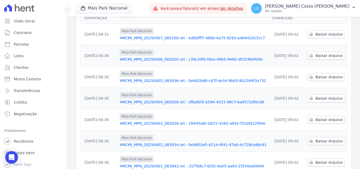
click at [137, 121] on link "4MCMI_MPN_20250403_083028.ret - 16445a6c-bb72-4282-a841-f31bfd12f84e" at bounding box center [194, 123] width 148 height 5
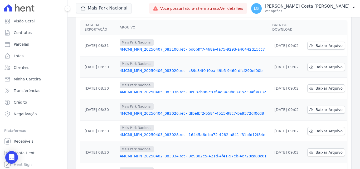
scroll to position [79, 0]
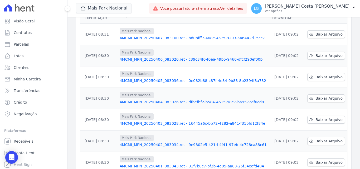
click at [166, 142] on link "4MCMI_MPN_20250402_083034.ret - 9e9802e5-421d-4f41-97eb-4c728ca88c61" at bounding box center [194, 144] width 148 height 5
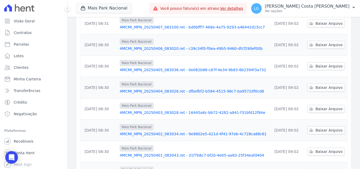
scroll to position [132, 0]
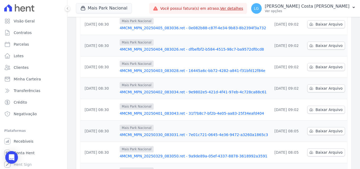
click at [173, 153] on link "4MCMI_MPN_20250329_083050.ret - 9a9de89a-05ef-4337-8878-3618992a3591" at bounding box center [194, 155] width 148 height 5
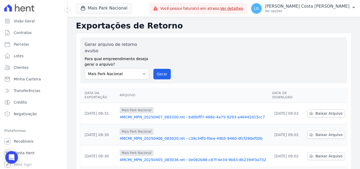
scroll to position [158, 0]
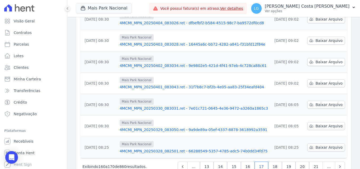
click at [171, 127] on link "4MCMI_MPN_20250329_083050.ret - 9a9de89a-05ef-4337-8878-3618992a3591" at bounding box center [194, 129] width 148 height 5
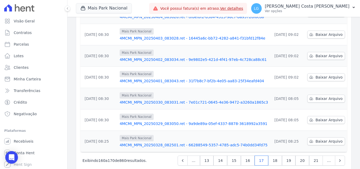
click at [167, 142] on link "4MCMI_MPN_20250328_082501.ret - 66288549-5357-4785-adc5-74b0dd34fd75" at bounding box center [194, 144] width 148 height 5
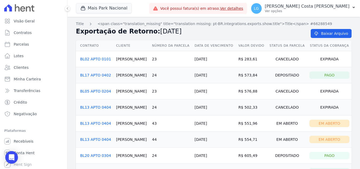
scroll to position [83, 0]
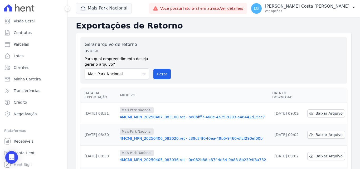
click at [171, 114] on link "4MCMI_MPN_20250407_083100.ret - bd0bfff7-468e-4a75-9293-a46442d15cc7" at bounding box center [194, 116] width 148 height 5
click at [168, 136] on link "4MCMI_MPN_20250406_083020.ret - c39c34f0-f0ea-49b5-9460-dfcf290ef00b" at bounding box center [194, 138] width 148 height 5
click at [296, 7] on p "[PERSON_NAME] Costa [PERSON_NAME]" at bounding box center [307, 6] width 85 height 5
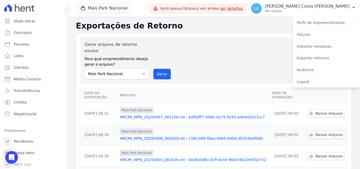
click at [268, 60] on div "Gerar arquivo de retorno avulso Para qual empreendimento deseja gerar o arquivo…" at bounding box center [214, 60] width 258 height 38
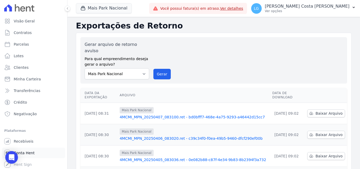
click at [29, 150] on span "Conta Hent" at bounding box center [24, 152] width 21 height 5
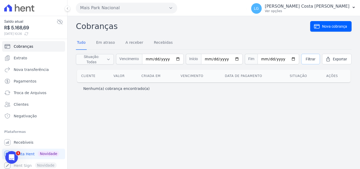
click at [308, 57] on span "Filtrar" at bounding box center [310, 58] width 10 height 5
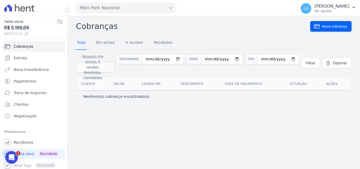
click at [142, 6] on button "Mais Park Nacional" at bounding box center [126, 8] width 101 height 11
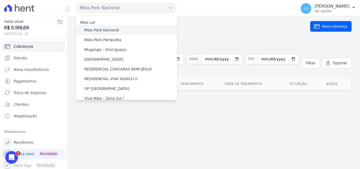
click at [114, 29] on label "Mais Park Nacional" at bounding box center [101, 30] width 35 height 6
click at [0, 0] on input "Mais Park Nacional" at bounding box center [0, 0] width 0 height 0
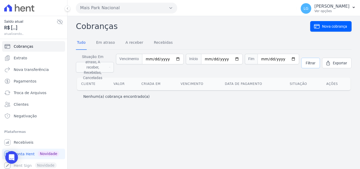
click at [304, 58] on link "Filtrar" at bounding box center [310, 63] width 19 height 11
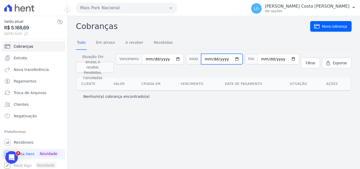
click at [227, 57] on input "date" at bounding box center [222, 59] width 42 height 11
click at [212, 59] on input "date" at bounding box center [222, 59] width 42 height 11
type input "[DATE]"
click at [257, 56] on span "Fim" at bounding box center [251, 59] width 13 height 11
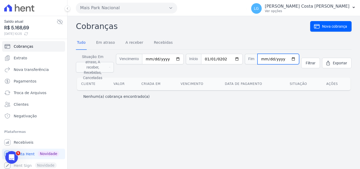
click at [267, 58] on input "date" at bounding box center [278, 59] width 42 height 11
type input "0001-02-03"
type input "[DATE]"
click at [310, 60] on span "Filtrar" at bounding box center [310, 62] width 10 height 5
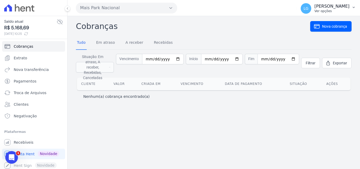
click at [349, 9] on p "[PERSON_NAME]" at bounding box center [331, 6] width 35 height 5
click at [316, 24] on link "Logout" at bounding box center [325, 22] width 67 height 9
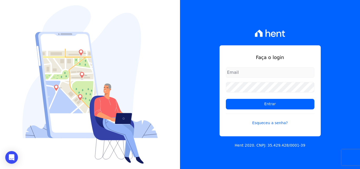
type input "[PERSON_NAME][EMAIL_ADDRESS][DOMAIN_NAME]"
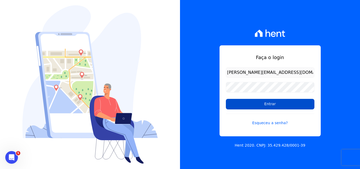
click at [263, 102] on input "Entrar" at bounding box center [270, 104] width 88 height 11
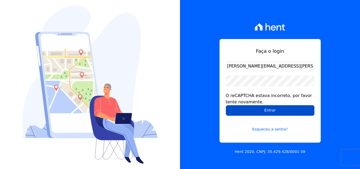
click at [242, 110] on input "Entrar" at bounding box center [270, 110] width 88 height 11
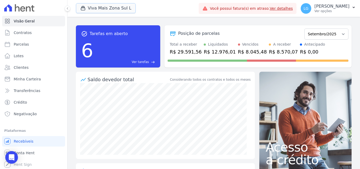
click at [121, 10] on button "Viva Mais Zona Sul L" at bounding box center [106, 8] width 60 height 10
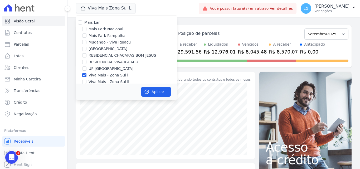
click at [100, 75] on label "Viva Mais - Zona Sul l" at bounding box center [107, 75] width 39 height 6
click at [86, 75] on input "Viva Mais - Zona Sul l" at bounding box center [84, 75] width 4 height 4
checkbox input "false"
click at [109, 31] on label "Mais Park Nacional" at bounding box center [105, 29] width 35 height 6
click at [86, 31] on input "Mais Park Nacional" at bounding box center [84, 29] width 4 height 4
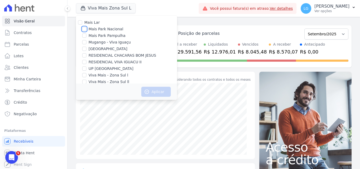
checkbox input "true"
click at [144, 91] on icon "button" at bounding box center [146, 91] width 5 height 5
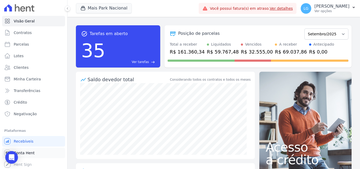
click at [28, 152] on span "Conta Hent" at bounding box center [24, 152] width 21 height 5
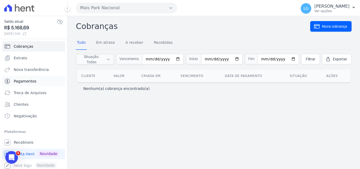
click at [37, 81] on link "Pagamentos" at bounding box center [33, 81] width 63 height 11
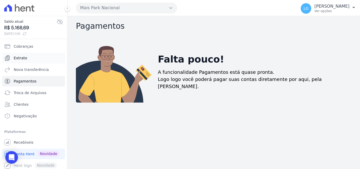
click at [30, 57] on link "Extrato" at bounding box center [33, 58] width 63 height 11
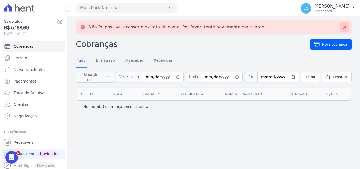
click at [345, 28] on icon at bounding box center [344, 27] width 3 height 3
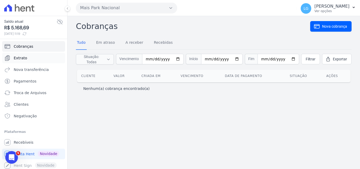
click at [16, 55] on link "Extrato" at bounding box center [33, 58] width 63 height 11
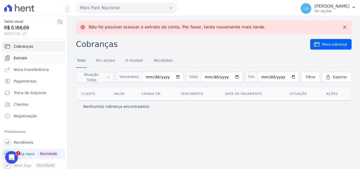
click at [16, 55] on link "Extrato" at bounding box center [33, 58] width 63 height 11
click at [19, 58] on span "Extrato" at bounding box center [20, 57] width 13 height 5
click at [24, 59] on span "Extrato" at bounding box center [20, 57] width 13 height 5
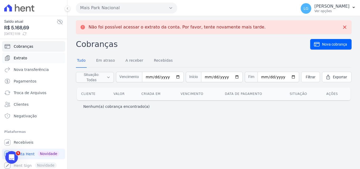
click at [24, 59] on span "Extrato" at bounding box center [20, 57] width 13 height 5
click at [23, 59] on span "Extrato" at bounding box center [20, 57] width 13 height 5
click at [30, 33] on span "atualizando..." at bounding box center [30, 33] width 52 height 5
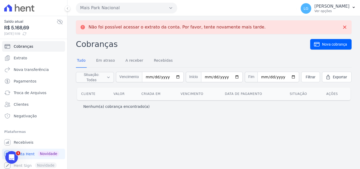
click at [27, 33] on icon at bounding box center [24, 34] width 4 height 4
click at [22, 59] on span "Extrato" at bounding box center [20, 57] width 13 height 5
click at [346, 28] on icon at bounding box center [344, 26] width 5 height 5
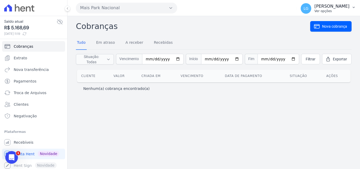
click at [331, 8] on p "[PERSON_NAME]" at bounding box center [331, 6] width 35 height 5
drag, startPoint x: 253, startPoint y: 26, endPoint x: 247, endPoint y: 28, distance: 6.5
click at [252, 26] on h2 "Cobranças" at bounding box center [193, 26] width 234 height 12
click at [35, 59] on link "Extrato" at bounding box center [33, 58] width 63 height 11
click at [31, 61] on link "Extrato" at bounding box center [33, 58] width 63 height 11
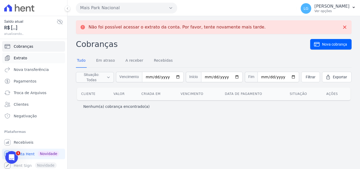
click at [23, 57] on span "Extrato" at bounding box center [20, 57] width 13 height 5
click at [42, 61] on link "Extrato" at bounding box center [33, 58] width 63 height 11
click at [21, 56] on span "Extrato" at bounding box center [20, 57] width 13 height 5
click at [135, 61] on link "A receber" at bounding box center [134, 61] width 20 height 14
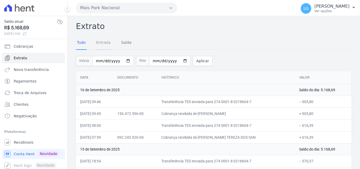
click at [108, 44] on link "Entrada" at bounding box center [103, 43] width 17 height 14
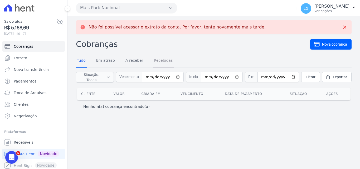
click at [153, 61] on link "Recebidas" at bounding box center [163, 61] width 21 height 14
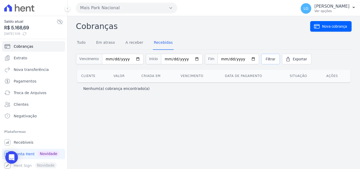
click at [265, 58] on span "Filtrar" at bounding box center [270, 58] width 10 height 5
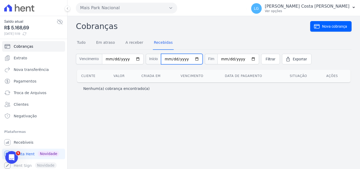
click at [185, 59] on input "date" at bounding box center [182, 59] width 42 height 11
type input "[DATE]"
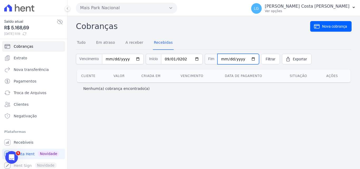
type input "258200-09-15"
type input "2005-09-15"
type input "2025-09-15"
click at [265, 57] on span "Filtrar" at bounding box center [270, 58] width 10 height 5
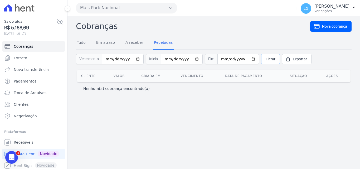
click at [267, 60] on link "Filtrar" at bounding box center [270, 59] width 19 height 11
click at [266, 60] on span "Filtrar" at bounding box center [270, 58] width 10 height 5
click at [323, 25] on span "Nova cobrança" at bounding box center [334, 26] width 25 height 5
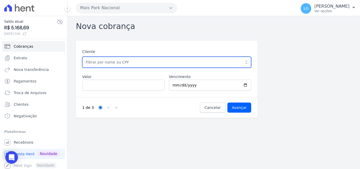
click at [152, 60] on input "text" at bounding box center [166, 62] width 169 height 11
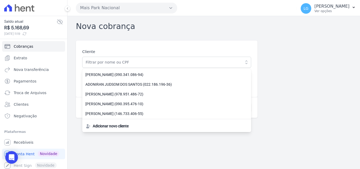
click at [152, 54] on label "Cliente" at bounding box center [166, 52] width 169 height 6
click at [140, 142] on div "Nova cobrança Cliente [PERSON_NAME] (090.341.086-94) [PERSON_NAME] (022.186.196…" at bounding box center [213, 92] width 292 height 153
click at [258, 65] on div "Cliente [PERSON_NAME] (090.341.086-94) [PERSON_NAME] (022.186.196-36) [PERSON_N…" at bounding box center [213, 79] width 275 height 77
click at [255, 64] on div "Cliente [PERSON_NAME] (090.341.086-94) [PERSON_NAME] (022.186.196-36) [PERSON_N…" at bounding box center [166, 69] width 181 height 56
click at [254, 63] on div "Cliente [PERSON_NAME] (090.341.086-94) [PERSON_NAME] (022.186.196-36) [PERSON_N…" at bounding box center [166, 69] width 181 height 56
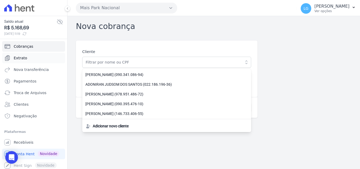
click at [37, 57] on link "Extrato" at bounding box center [33, 58] width 63 height 11
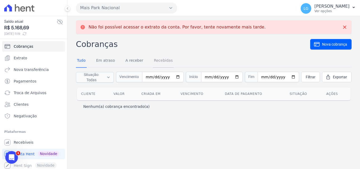
click at [154, 57] on link "Recebidas" at bounding box center [163, 61] width 21 height 14
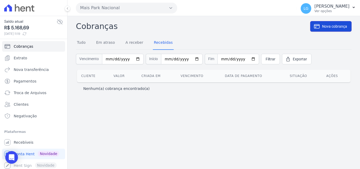
click at [335, 29] on link "Nova cobrança" at bounding box center [330, 26] width 41 height 11
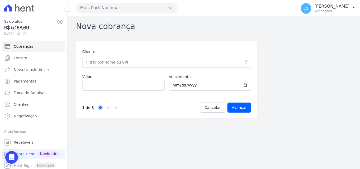
drag, startPoint x: 285, startPoint y: 53, endPoint x: 287, endPoint y: 45, distance: 8.4
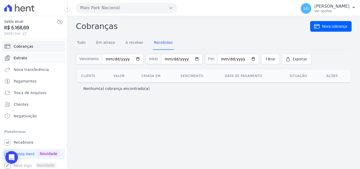
click at [25, 60] on span "Extrato" at bounding box center [20, 57] width 13 height 5
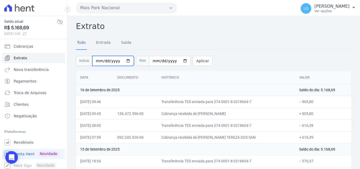
click at [119, 62] on input "[DATE]" at bounding box center [113, 61] width 42 height 10
type input "[DATE]"
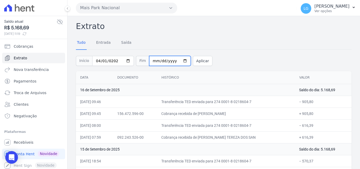
type input "[DATE]"
click at [193, 61] on button "Aplicar" at bounding box center [202, 61] width 19 height 10
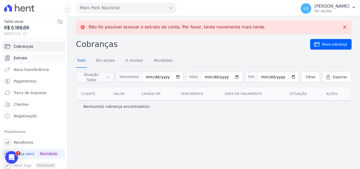
click at [49, 62] on link "Extrato" at bounding box center [33, 58] width 63 height 11
click at [161, 59] on link "Recebidas" at bounding box center [163, 61] width 21 height 14
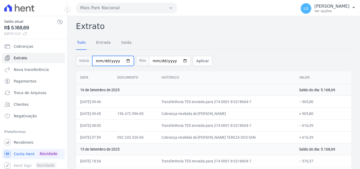
click at [105, 60] on input "[DATE]" at bounding box center [113, 61] width 42 height 10
type input "[DATE]"
click at [118, 60] on input "[DATE]" at bounding box center [113, 61] width 42 height 10
drag, startPoint x: 116, startPoint y: 61, endPoint x: 87, endPoint y: 61, distance: 29.2
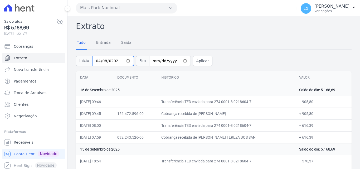
click at [87, 61] on div "Início [DATE]" at bounding box center [105, 61] width 58 height 10
drag, startPoint x: 96, startPoint y: 61, endPoint x: 113, endPoint y: 61, distance: 17.1
click at [113, 61] on input "[DATE]" at bounding box center [113, 61] width 42 height 10
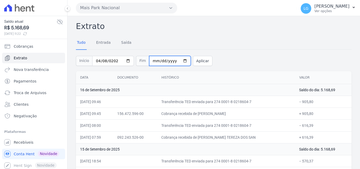
click at [155, 61] on input "[DATE]" at bounding box center [170, 61] width 42 height 10
click at [151, 62] on input "[DATE]" at bounding box center [170, 61] width 42 height 10
type input "[DATE]"
click at [193, 61] on button "Aplicar" at bounding box center [202, 61] width 19 height 10
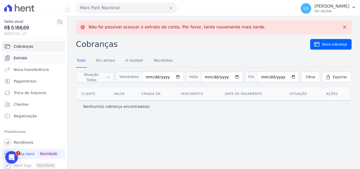
click at [23, 57] on span "Extrato" at bounding box center [20, 57] width 13 height 5
click at [19, 56] on span "Extrato" at bounding box center [20, 57] width 13 height 5
click at [344, 28] on icon at bounding box center [344, 26] width 5 height 5
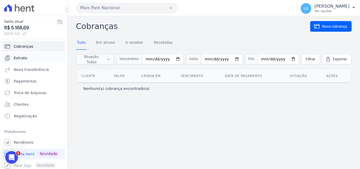
click at [29, 59] on link "Extrato" at bounding box center [33, 58] width 63 height 11
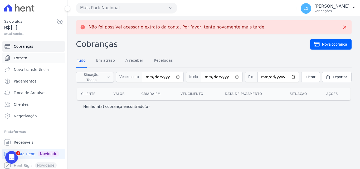
click at [24, 57] on span "Extrato" at bounding box center [20, 57] width 13 height 5
click at [32, 59] on link "Extrato" at bounding box center [33, 58] width 63 height 11
click at [32, 58] on link "Extrato" at bounding box center [33, 58] width 63 height 11
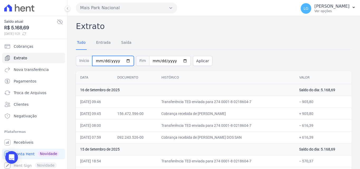
click at [104, 61] on input "[DATE]" at bounding box center [113, 61] width 42 height 10
type input "[DATE]"
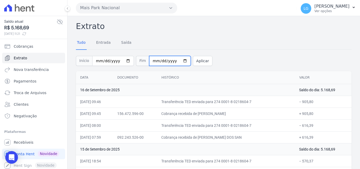
click at [156, 62] on input "[DATE]" at bounding box center [170, 61] width 42 height 10
type input "[DATE]"
click at [193, 61] on button "Aplicar" at bounding box center [202, 61] width 19 height 10
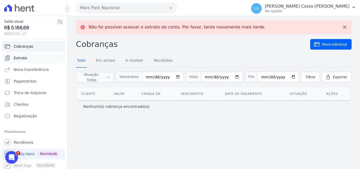
click at [24, 59] on span "Extrato" at bounding box center [20, 57] width 13 height 5
click at [23, 61] on link "Extrato" at bounding box center [33, 58] width 63 height 11
click at [25, 58] on span "Extrato" at bounding box center [20, 57] width 13 height 5
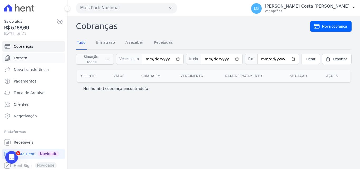
click at [20, 60] on span "Extrato" at bounding box center [20, 57] width 13 height 5
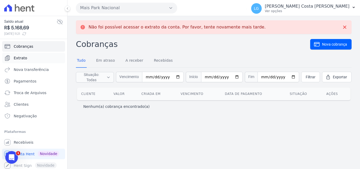
click at [20, 59] on span "Extrato" at bounding box center [20, 57] width 13 height 5
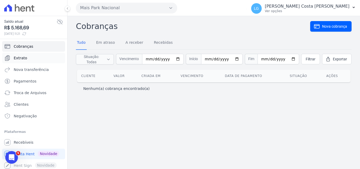
click at [22, 56] on span "Extrato" at bounding box center [20, 57] width 13 height 5
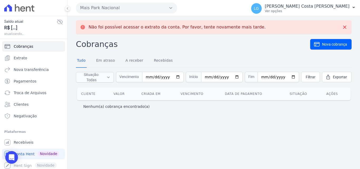
click at [31, 141] on span "Recebíveis" at bounding box center [24, 142] width 20 height 5
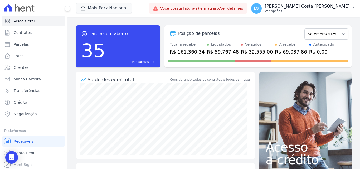
click at [294, 9] on p "Ver opções" at bounding box center [307, 11] width 85 height 4
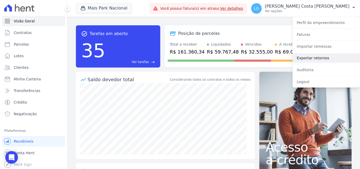
click at [316, 58] on link "Exportar retornos" at bounding box center [325, 57] width 67 height 9
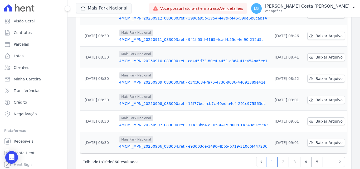
scroll to position [164, 0]
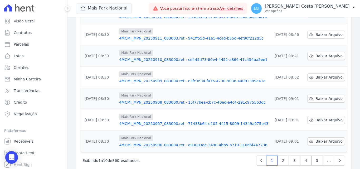
click at [324, 155] on span "…" at bounding box center [328, 160] width 13 height 10
click at [315, 155] on link "5" at bounding box center [316, 160] width 11 height 10
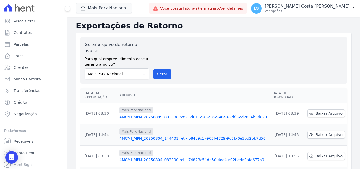
scroll to position [164, 0]
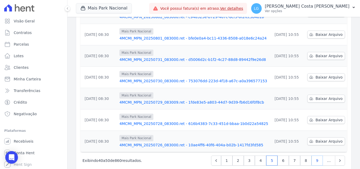
click at [313, 155] on link "9" at bounding box center [316, 160] width 11 height 10
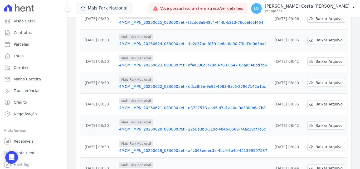
scroll to position [164, 0]
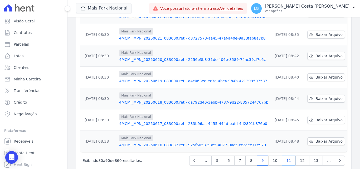
click at [286, 155] on link "11" at bounding box center [289, 160] width 14 height 10
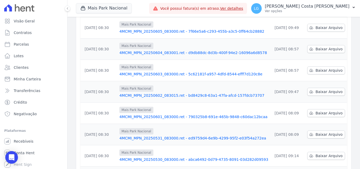
scroll to position [164, 0]
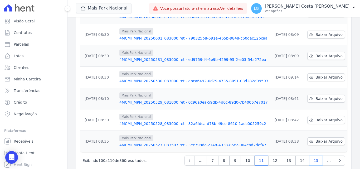
click at [316, 155] on link "15" at bounding box center [316, 160] width 14 height 10
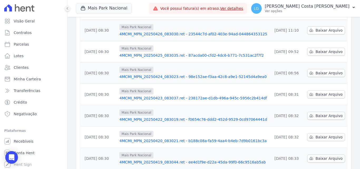
scroll to position [164, 0]
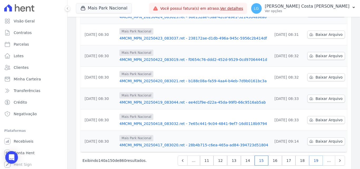
click at [310, 155] on link "19" at bounding box center [316, 160] width 14 height 10
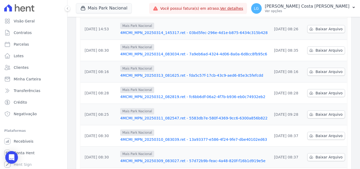
scroll to position [164, 0]
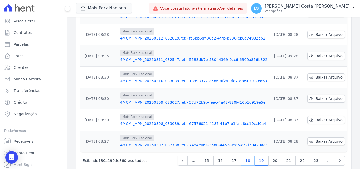
click at [248, 155] on link "18" at bounding box center [248, 160] width 14 height 10
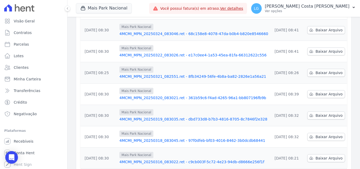
scroll to position [164, 0]
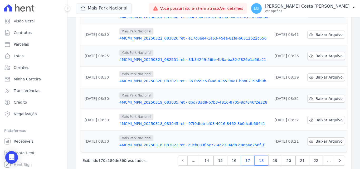
click at [250, 155] on link "17" at bounding box center [248, 160] width 14 height 10
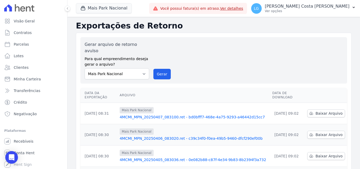
scroll to position [26, 0]
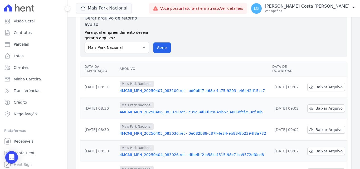
click at [180, 88] on link "4MCMI_MPN_20250407_083100.ret - bd0bfff7-468e-4a75-9293-a46442d15cc7" at bounding box center [194, 90] width 148 height 5
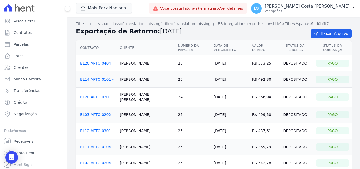
click at [272, 29] on h2 "Exportação de Retorno: [DATE]" at bounding box center [189, 31] width 226 height 9
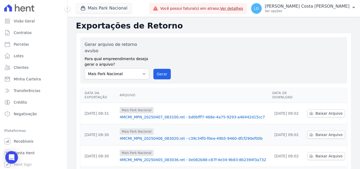
click at [165, 136] on link "4MCMI_MPN_20250406_083020.ret - c39c34f0-f0ea-49b5-9460-dfcf290ef00b" at bounding box center [194, 138] width 148 height 5
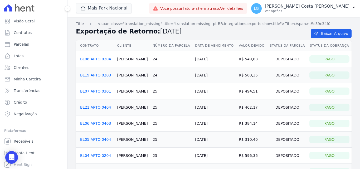
scroll to position [67, 0]
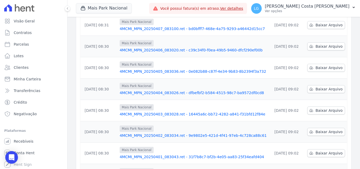
scroll to position [164, 0]
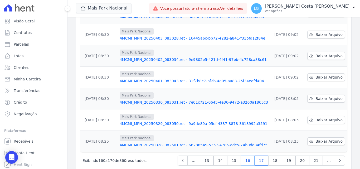
click at [251, 155] on link "16" at bounding box center [248, 160] width 14 height 10
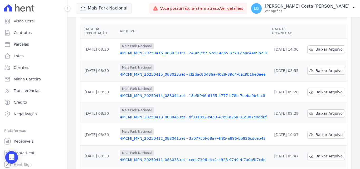
scroll to position [164, 0]
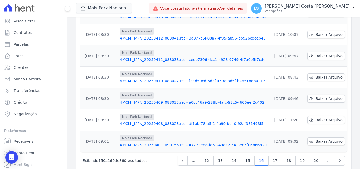
click at [170, 142] on link "4MCMI_MPN_20250407_090156.ret - 47723e8a-f851-49aa-9541-e85f06866820" at bounding box center [194, 144] width 148 height 5
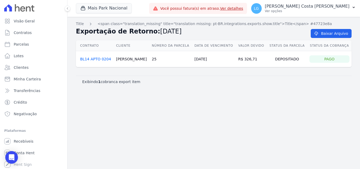
click at [261, 97] on div "Title <span class="translation_missing" title="translation missing: pt-BR.integ…" at bounding box center [213, 93] width 292 height 152
click at [263, 97] on div "Title <span class="translation_missing" title="translation missing: pt-BR.integ…" at bounding box center [213, 93] width 292 height 152
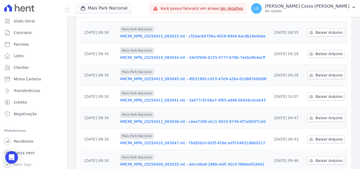
scroll to position [158, 0]
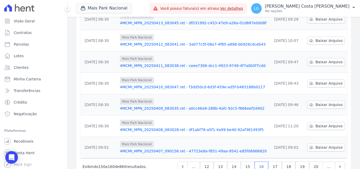
click at [181, 127] on link "4MCMI_MPN_20250408_083028.ret - df1abf78-a5f1-4a99-be40-92af381493f5" at bounding box center [194, 129] width 148 height 5
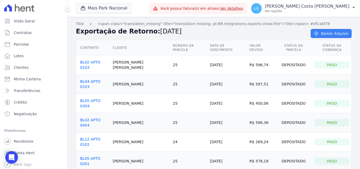
click at [314, 33] on icon at bounding box center [315, 33] width 5 height 4
click at [211, 32] on h2 "Exportação de Retorno: [DATE]" at bounding box center [189, 31] width 226 height 9
click at [100, 60] on link "BL02 APTO 0103" at bounding box center [90, 64] width 20 height 9
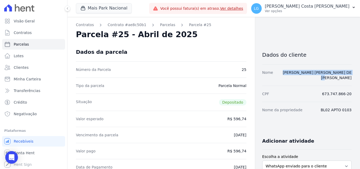
drag, startPoint x: 283, startPoint y: 72, endPoint x: 351, endPoint y: 72, distance: 67.9
copy link "[PERSON_NAME] [PERSON_NAME] DE [PERSON_NAME]"
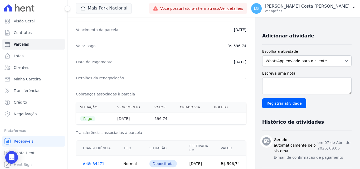
scroll to position [105, 0]
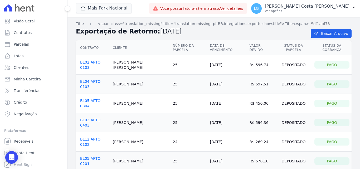
click at [115, 75] on td "[PERSON_NAME]" at bounding box center [141, 84] width 60 height 19
click at [100, 79] on link "BL04 APTO 0103" at bounding box center [90, 83] width 20 height 9
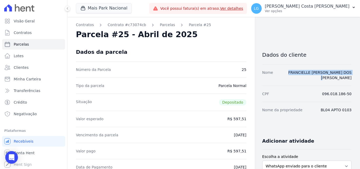
drag, startPoint x: 282, startPoint y: 72, endPoint x: 348, endPoint y: 69, distance: 65.9
copy link "FRANCIELLE [PERSON_NAME] DOS [PERSON_NAME]"
click at [344, 65] on div "Nome FRANCIELLE [PERSON_NAME] DOS [PERSON_NAME]" at bounding box center [306, 74] width 89 height 21
drag, startPoint x: 333, startPoint y: 62, endPoint x: 331, endPoint y: 60, distance: 2.8
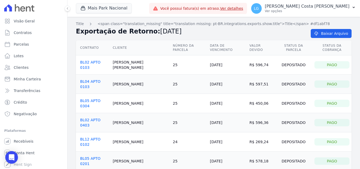
click at [99, 98] on link "BL05 APTO 0304" at bounding box center [90, 102] width 20 height 9
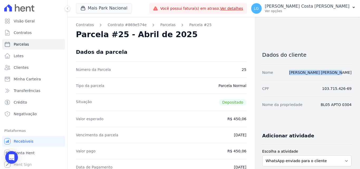
drag, startPoint x: 288, startPoint y: 73, endPoint x: 351, endPoint y: 73, distance: 62.7
copy link "[PERSON_NAME] [PERSON_NAME]"
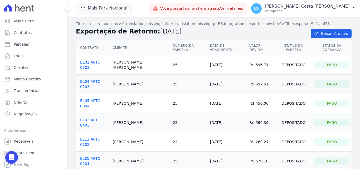
click at [95, 118] on link "BL02 APTO 0403" at bounding box center [90, 122] width 20 height 9
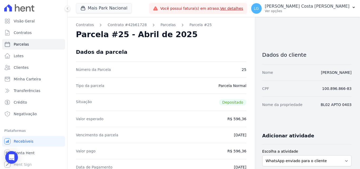
drag, startPoint x: 283, startPoint y: 72, endPoint x: 351, endPoint y: 72, distance: 67.9
copy link "[PERSON_NAME]"
drag, startPoint x: 218, startPoint y: 100, endPoint x: 217, endPoint y: 97, distance: 3.0
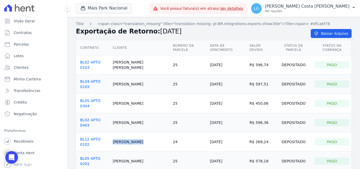
drag, startPoint x: 113, startPoint y: 123, endPoint x: 127, endPoint y: 123, distance: 13.4
click at [127, 132] on tr "BL12 APTO 0102 [PERSON_NAME] 24 [DATE] R$ 269,24 Depositado Pago" at bounding box center [213, 141] width 275 height 19
copy tr "Janilson"
drag, startPoint x: 114, startPoint y: 140, endPoint x: 124, endPoint y: 140, distance: 10.3
click at [124, 151] on td "[PERSON_NAME]" at bounding box center [141, 160] width 60 height 19
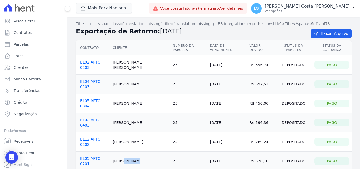
click at [97, 137] on link "BL12 APTO 0102" at bounding box center [90, 141] width 20 height 9
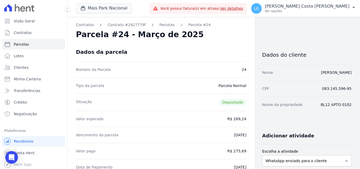
drag, startPoint x: 86, startPoint y: 136, endPoint x: 155, endPoint y: 136, distance: 69.8
click at [155, 136] on div "Vencimento da parcela [DATE]" at bounding box center [161, 135] width 170 height 16
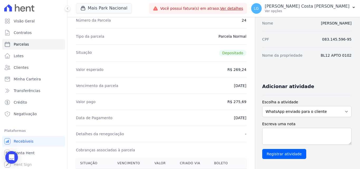
scroll to position [53, 0]
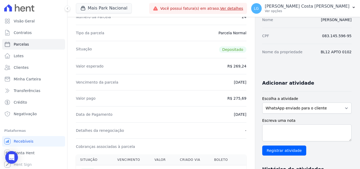
drag, startPoint x: 98, startPoint y: 115, endPoint x: 235, endPoint y: 115, distance: 136.1
click at [235, 115] on div "Data de Pagamento [DATE]" at bounding box center [161, 114] width 170 height 16
click at [218, 113] on div "Data de Pagamento [DATE]" at bounding box center [161, 114] width 170 height 16
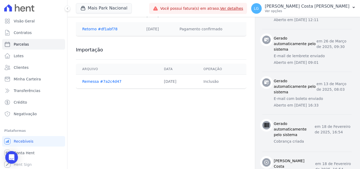
scroll to position [324, 0]
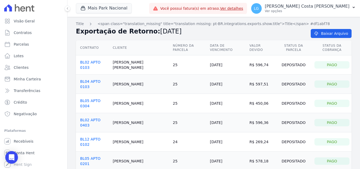
click at [100, 156] on link "BL05 APTO 0201" at bounding box center [90, 160] width 20 height 9
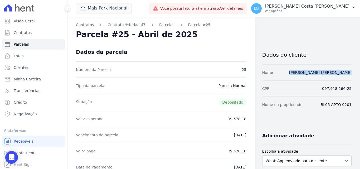
drag, startPoint x: 291, startPoint y: 75, endPoint x: 350, endPoint y: 72, distance: 59.0
copy link "[PERSON_NAME] [PERSON_NAME]"
drag, startPoint x: 155, startPoint y: 110, endPoint x: 151, endPoint y: 109, distance: 4.0
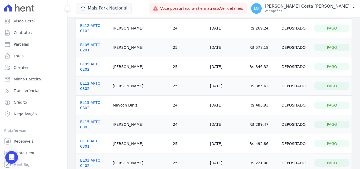
scroll to position [116, 0]
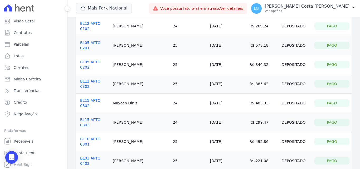
drag, startPoint x: 143, startPoint y: 123, endPoint x: 136, endPoint y: 120, distance: 8.3
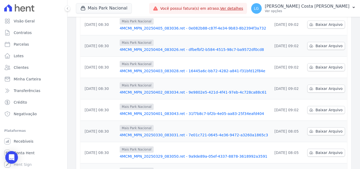
scroll to position [164, 0]
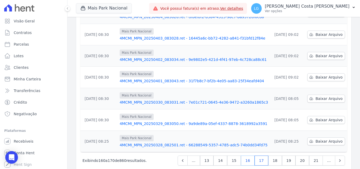
click at [248, 155] on link "16" at bounding box center [248, 160] width 14 height 10
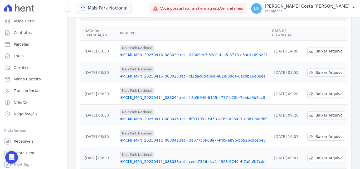
scroll to position [164, 0]
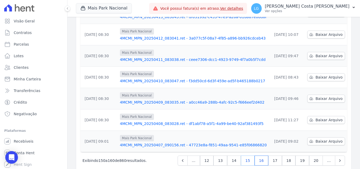
click at [251, 155] on link "15" at bounding box center [248, 160] width 14 height 10
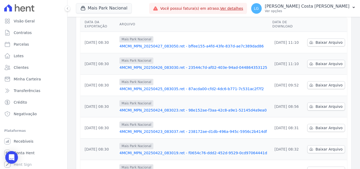
scroll to position [164, 0]
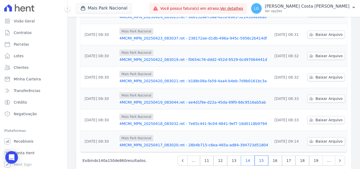
click at [250, 155] on link "14" at bounding box center [248, 160] width 14 height 10
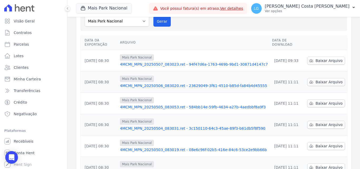
scroll to position [79, 0]
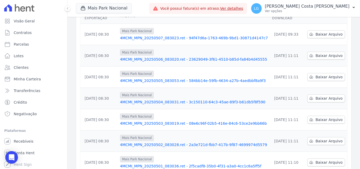
click at [185, 163] on link "4MCMI_MPN_20250501_083036.ret - 2f5cadf8-35b0-4f31-a3a0-4cc1c6a5ff5f" at bounding box center [194, 165] width 148 height 5
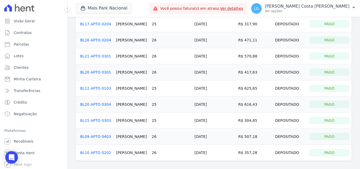
scroll to position [51, 0]
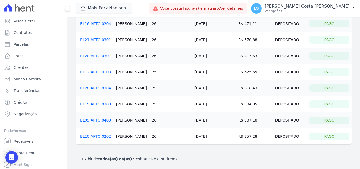
drag, startPoint x: 255, startPoint y: 80, endPoint x: 253, endPoint y: 78, distance: 2.8
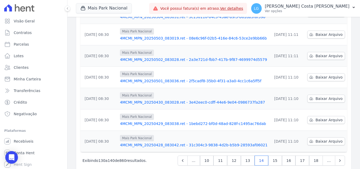
scroll to position [111, 0]
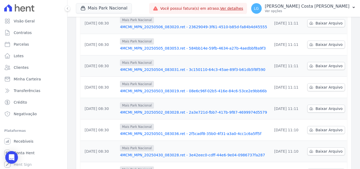
click at [157, 110] on link "4MCMI_MPN_20250502_083028.ret - 2a3e721d-fbb7-417b-9f87-4699974d5579" at bounding box center [194, 112] width 148 height 5
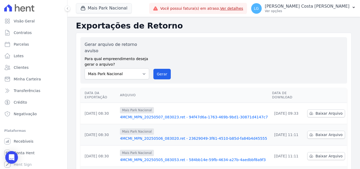
click at [222, 114] on link "4MCMI_MPN_20250507_083023.ret - 94f47d6a-1763-469b-9bd1-30871d4147c7" at bounding box center [194, 116] width 148 height 5
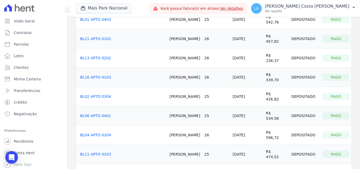
scroll to position [99, 0]
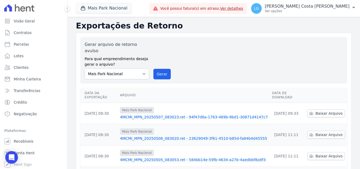
click at [214, 136] on link "4MCMI_MPN_20250506_083020.ret - 23629049-3f61-4510-b85d-fa84b4d45555" at bounding box center [194, 138] width 148 height 5
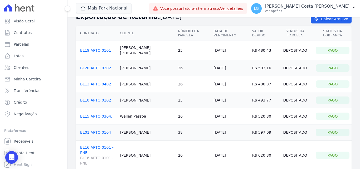
scroll to position [22, 0]
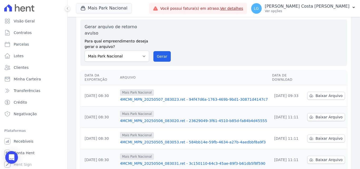
scroll to position [26, 0]
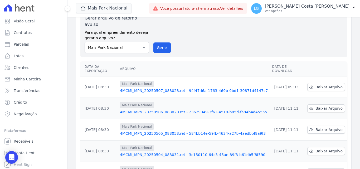
click at [194, 131] on link "4MCMI_MPN_20250505_083053.ret - 584bb14e-59fb-4634-a27b-4aedbbf8a9f3" at bounding box center [194, 133] width 148 height 5
click at [195, 131] on link "4MCMI_MPN_20250505_083053.ret - 584bb14e-59fb-4634-a27b-4aedbbf8a9f3" at bounding box center [194, 133] width 148 height 5
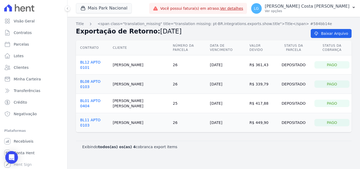
drag, startPoint x: 191, startPoint y: 115, endPoint x: 190, endPoint y: 112, distance: 3.7
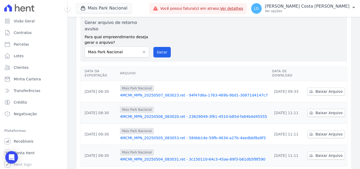
scroll to position [53, 0]
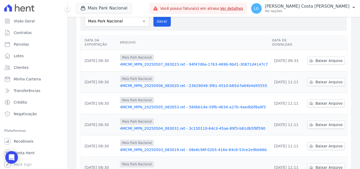
click at [195, 126] on link "4MCMI_MPN_20250504_083031.ret - 3c150110-64c3-45ae-89f3-b61db5f8f590" at bounding box center [194, 128] width 148 height 5
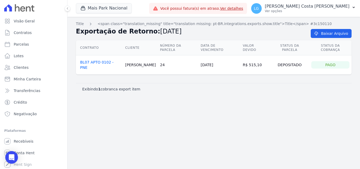
drag, startPoint x: 191, startPoint y: 113, endPoint x: 187, endPoint y: 111, distance: 4.3
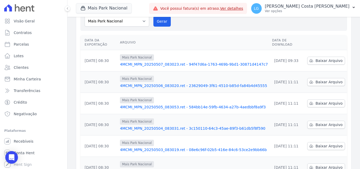
scroll to position [79, 0]
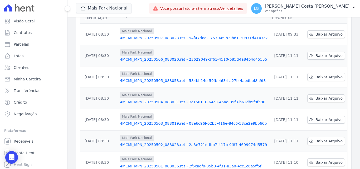
click at [185, 121] on link "4MCMI_MPN_20250503_083019.ret - 08e6c96f-02b5-416e-84c6-53ce2e9bb66b" at bounding box center [194, 123] width 148 height 5
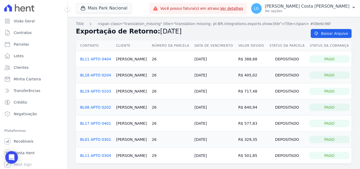
scroll to position [19, 0]
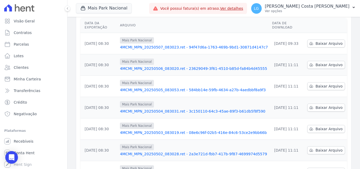
scroll to position [79, 0]
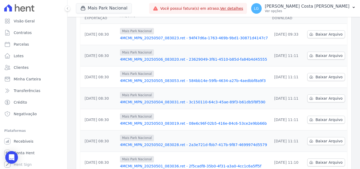
click at [222, 121] on link "4MCMI_MPN_20250503_083019.ret - 08e6c96f-02b5-416e-84c6-53ce2e9bb66b" at bounding box center [194, 123] width 148 height 5
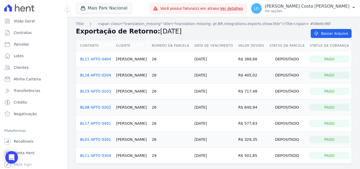
scroll to position [19, 0]
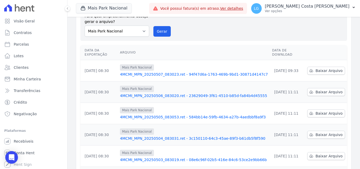
scroll to position [53, 0]
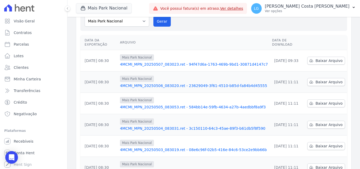
click at [197, 168] on link "4MCMI_MPN_20250502_083028.ret - 2a3e721d-fbb7-417b-9f87-4699974d5579" at bounding box center [194, 170] width 148 height 5
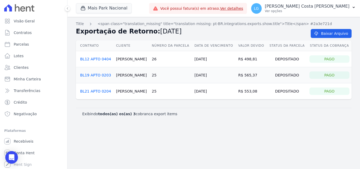
drag, startPoint x: 252, startPoint y: 139, endPoint x: 241, endPoint y: 137, distance: 11.2
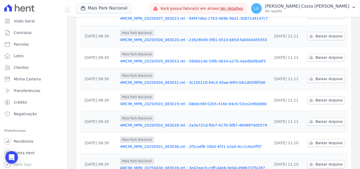
scroll to position [105, 0]
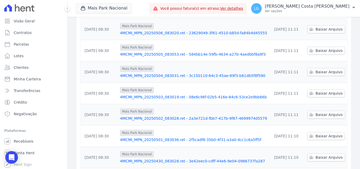
click at [177, 116] on link "4MCMI_MPN_20250502_083028.ret - 2a3e721d-fbb7-417b-9f87-4699974d5579" at bounding box center [194, 118] width 148 height 5
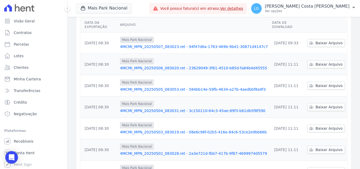
scroll to position [79, 0]
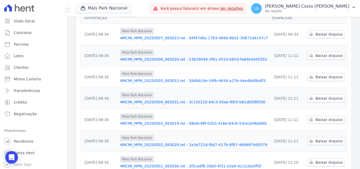
click at [170, 142] on link "4MCMI_MPN_20250502_083028.ret - 2a3e721d-fbb7-417b-9f87-4699974d5579" at bounding box center [194, 144] width 148 height 5
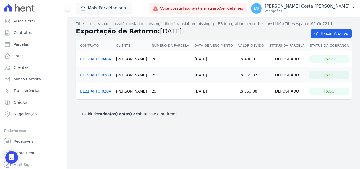
drag, startPoint x: 205, startPoint y: 80, endPoint x: 202, endPoint y: 82, distance: 3.3
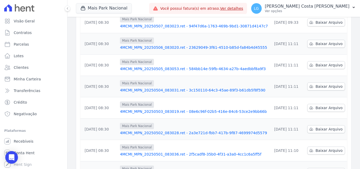
scroll to position [105, 0]
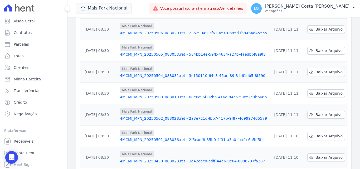
click at [163, 137] on link "4MCMI_MPN_20250501_083036.ret - 2f5cadf8-35b0-4f31-a3a0-4cc1c6a5ff5f" at bounding box center [194, 139] width 148 height 5
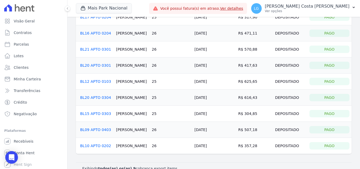
scroll to position [51, 0]
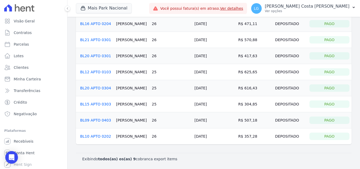
click at [101, 56] on link "BL20 APTO 0301" at bounding box center [95, 56] width 31 height 4
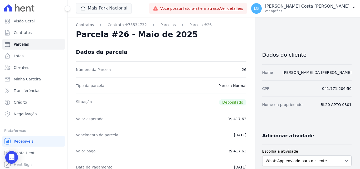
drag, startPoint x: 246, startPoint y: 103, endPoint x: 233, endPoint y: 96, distance: 15.1
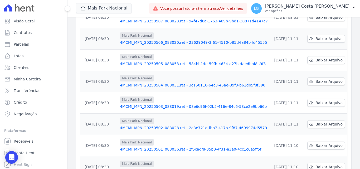
scroll to position [105, 0]
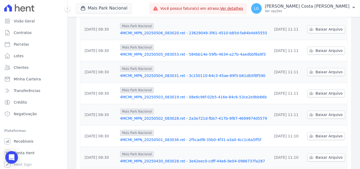
click at [164, 137] on link "4MCMI_MPN_20250501_083036.ret - 2f5cadf8-35b0-4f31-a3a0-4cc1c6a5ff5f" at bounding box center [194, 139] width 148 height 5
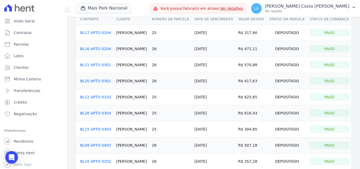
scroll to position [51, 0]
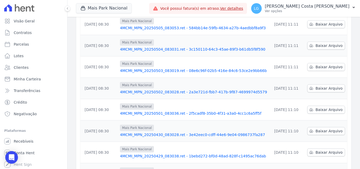
scroll to position [164, 0]
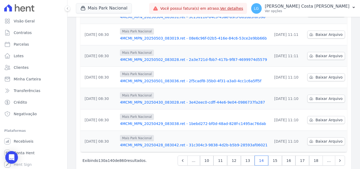
click at [171, 100] on link "4MCMI_MPN_20250430_083028.ret - 3e42eec0-cdff-44e6-9e04-0986737fa287" at bounding box center [194, 102] width 148 height 5
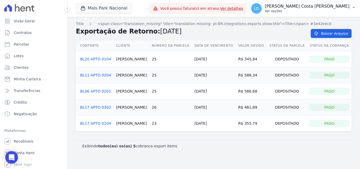
click at [305, 7] on p "[PERSON_NAME] Costa [PERSON_NAME]" at bounding box center [307, 6] width 85 height 5
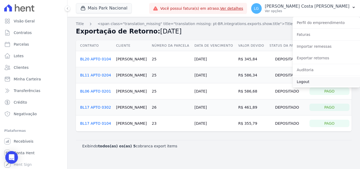
click at [307, 81] on link "Logout" at bounding box center [325, 81] width 67 height 9
